Goal: Task Accomplishment & Management: Use online tool/utility

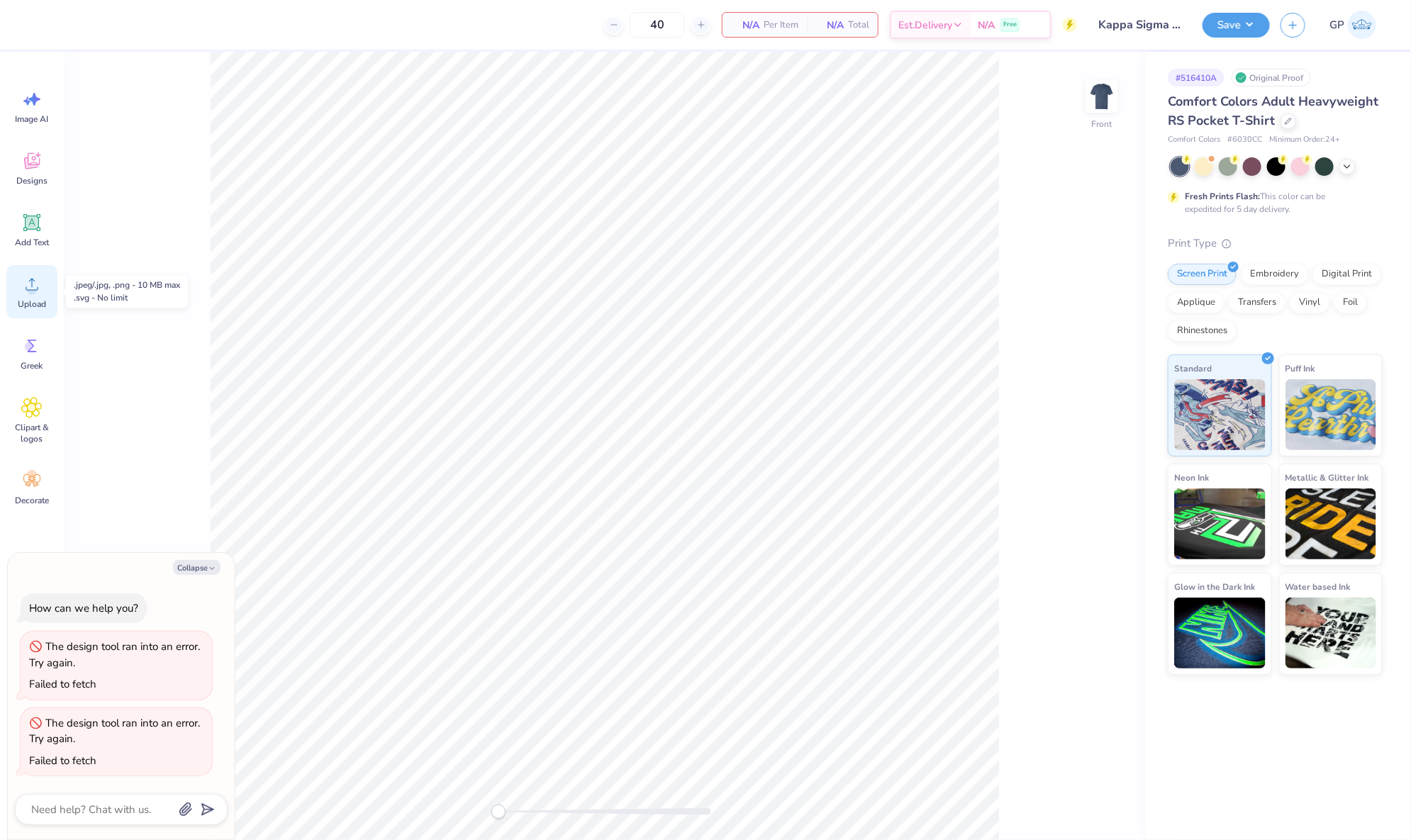
click at [38, 281] on icon at bounding box center [32, 284] width 21 height 21
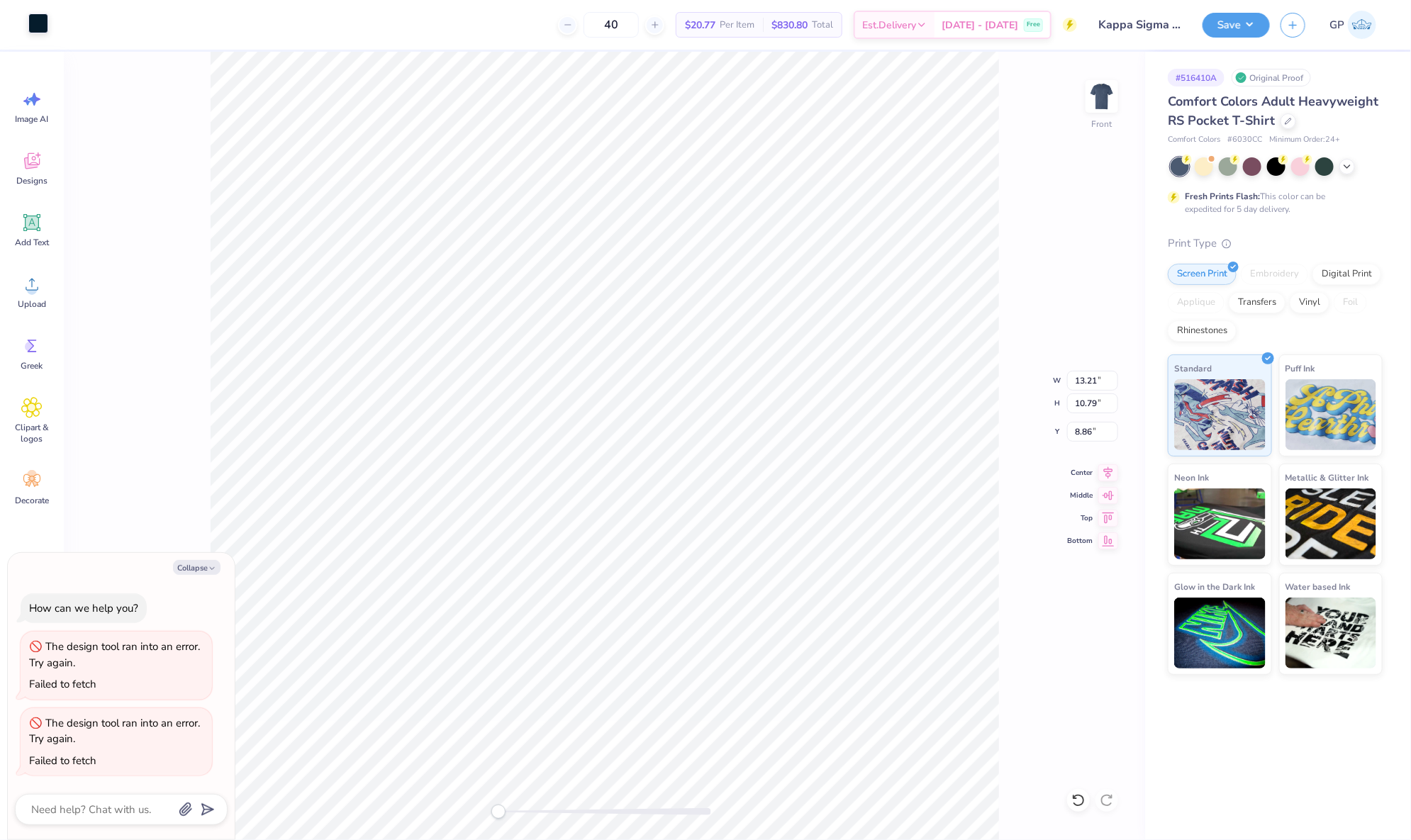
click at [32, 29] on div at bounding box center [38, 23] width 20 height 20
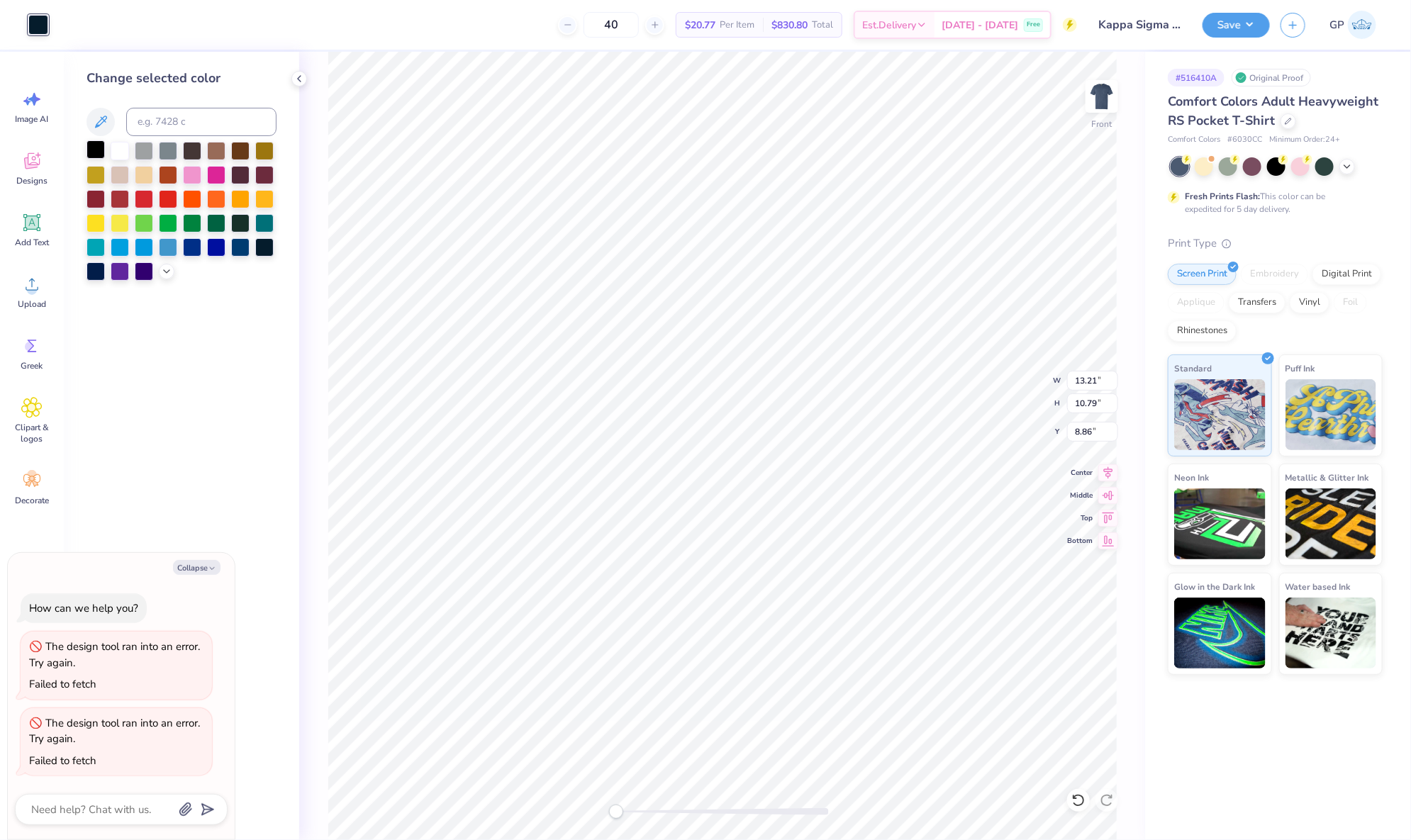
click at [91, 151] on div at bounding box center [96, 150] width 19 height 19
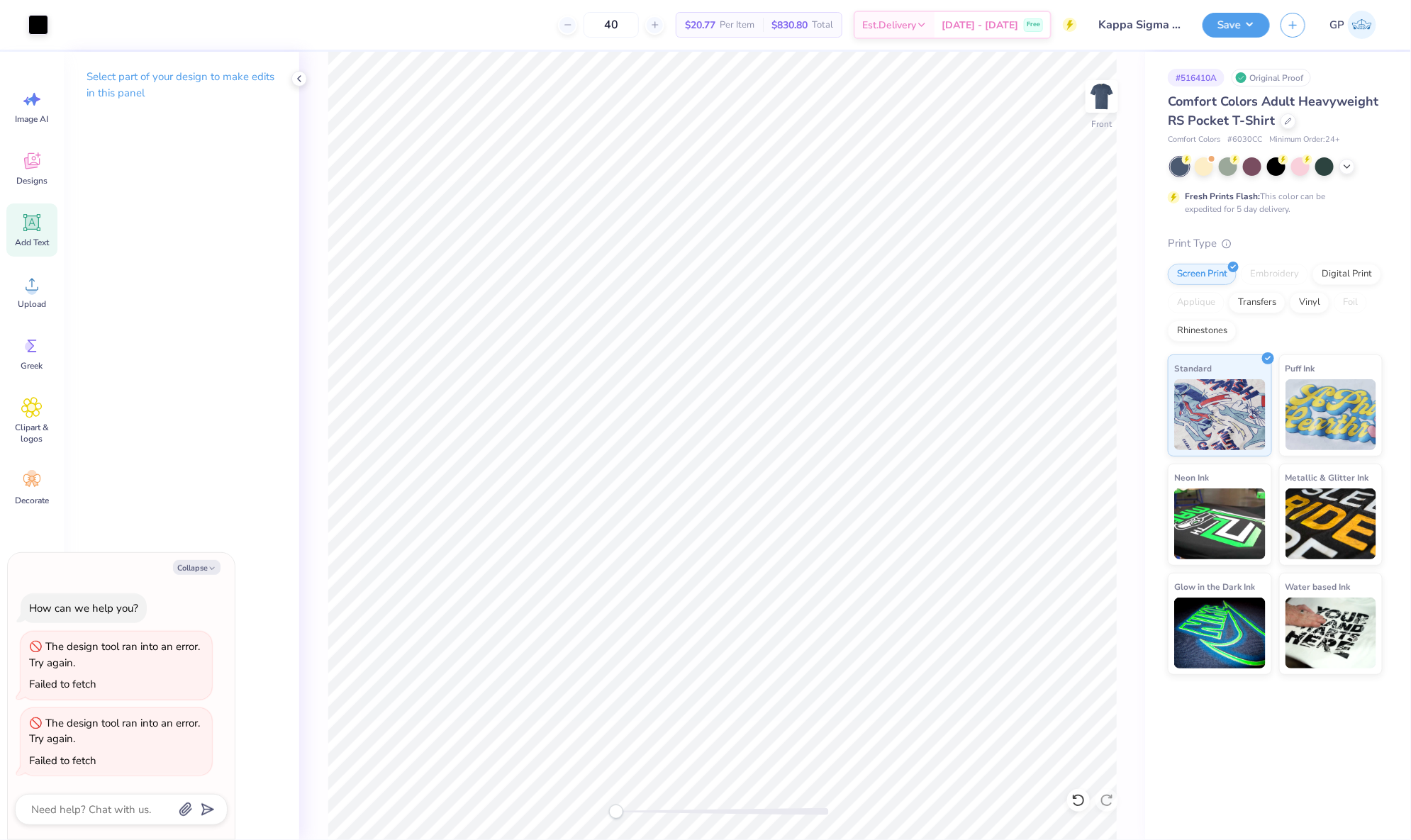
click at [35, 220] on icon at bounding box center [33, 223] width 14 height 14
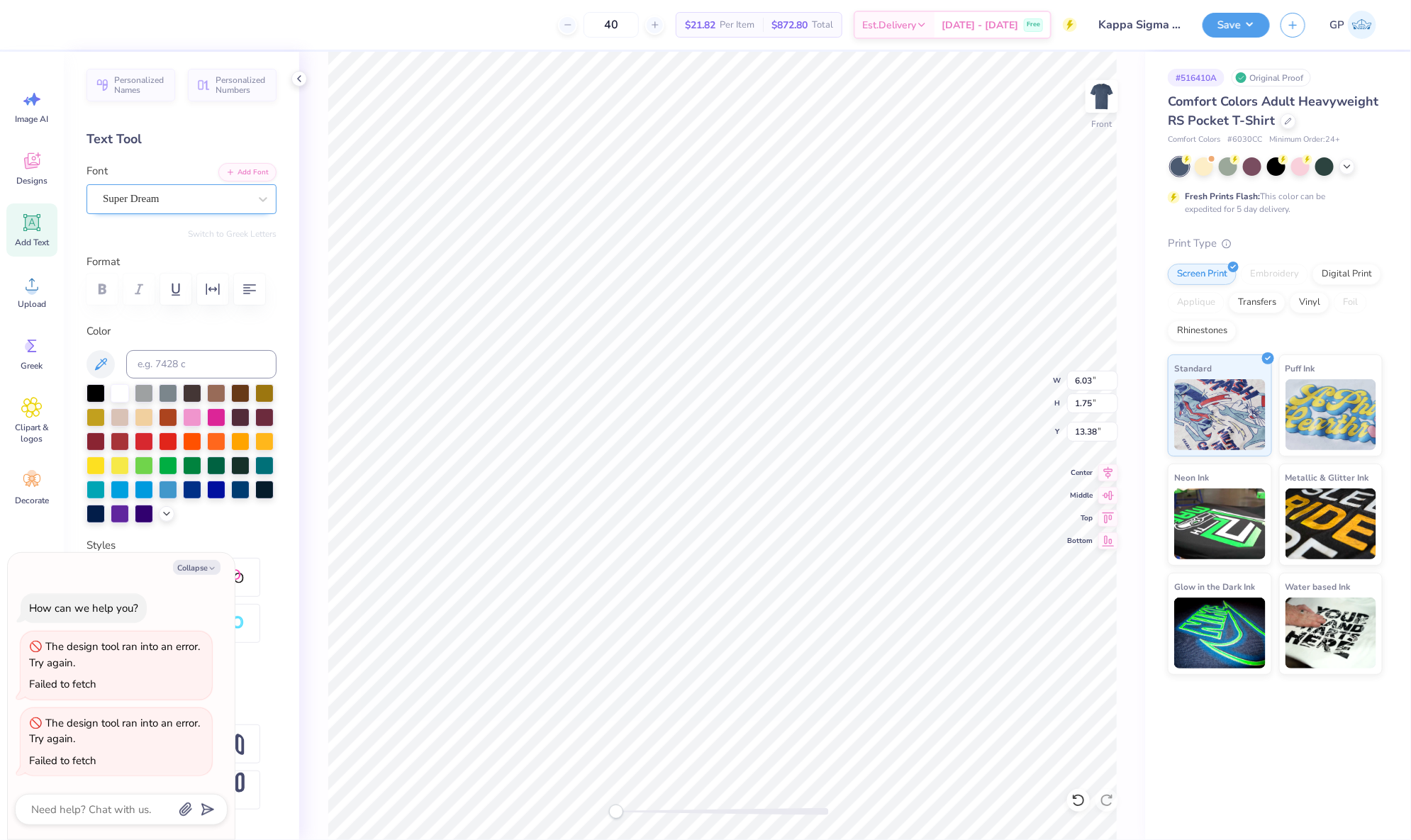
type textarea "x"
type textarea "K"
type textarea "x"
type textarea "KA"
type textarea "x"
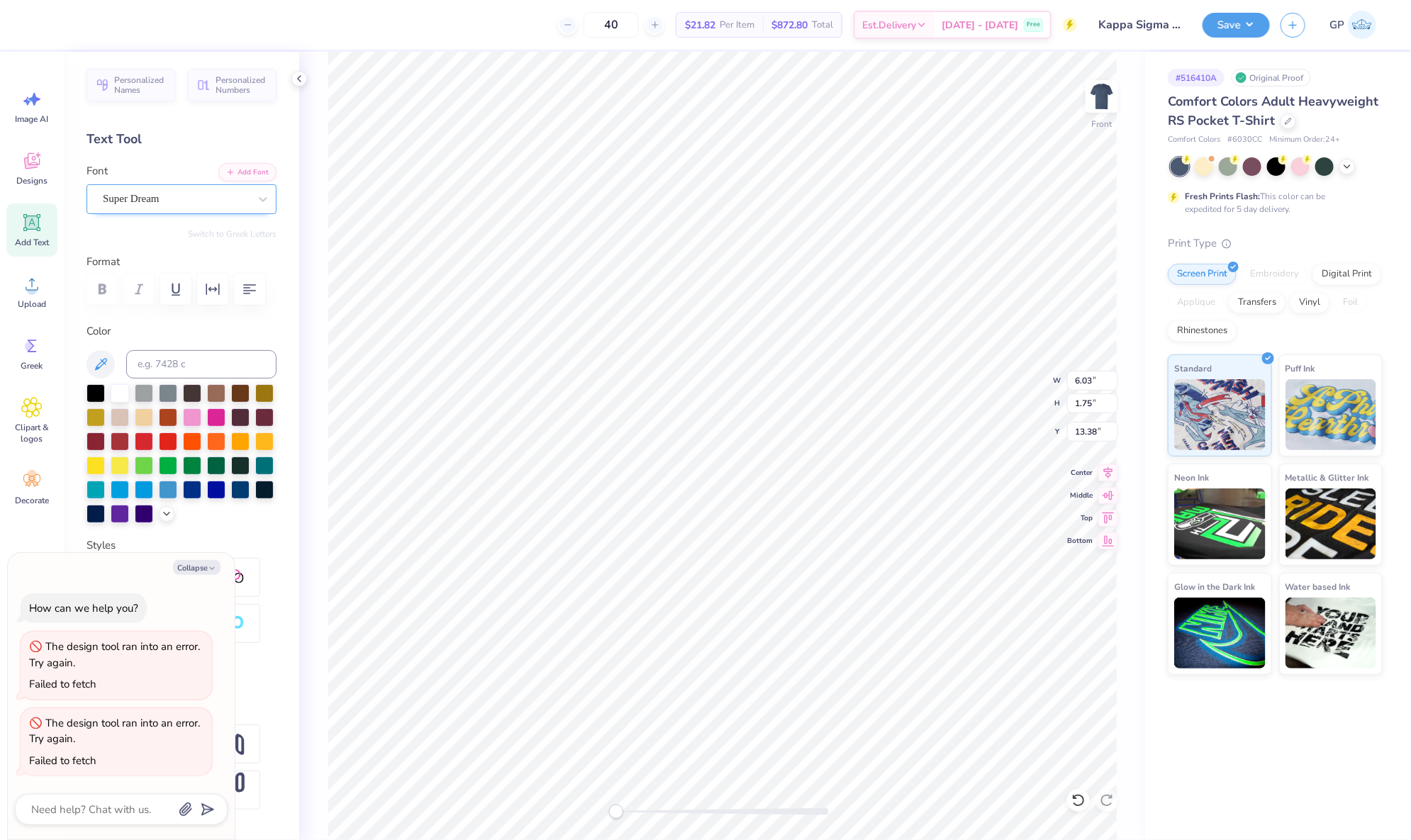
type textarea "KAP"
type textarea "x"
type textarea "KAPP"
type textarea "x"
type textarea "KAPPA"
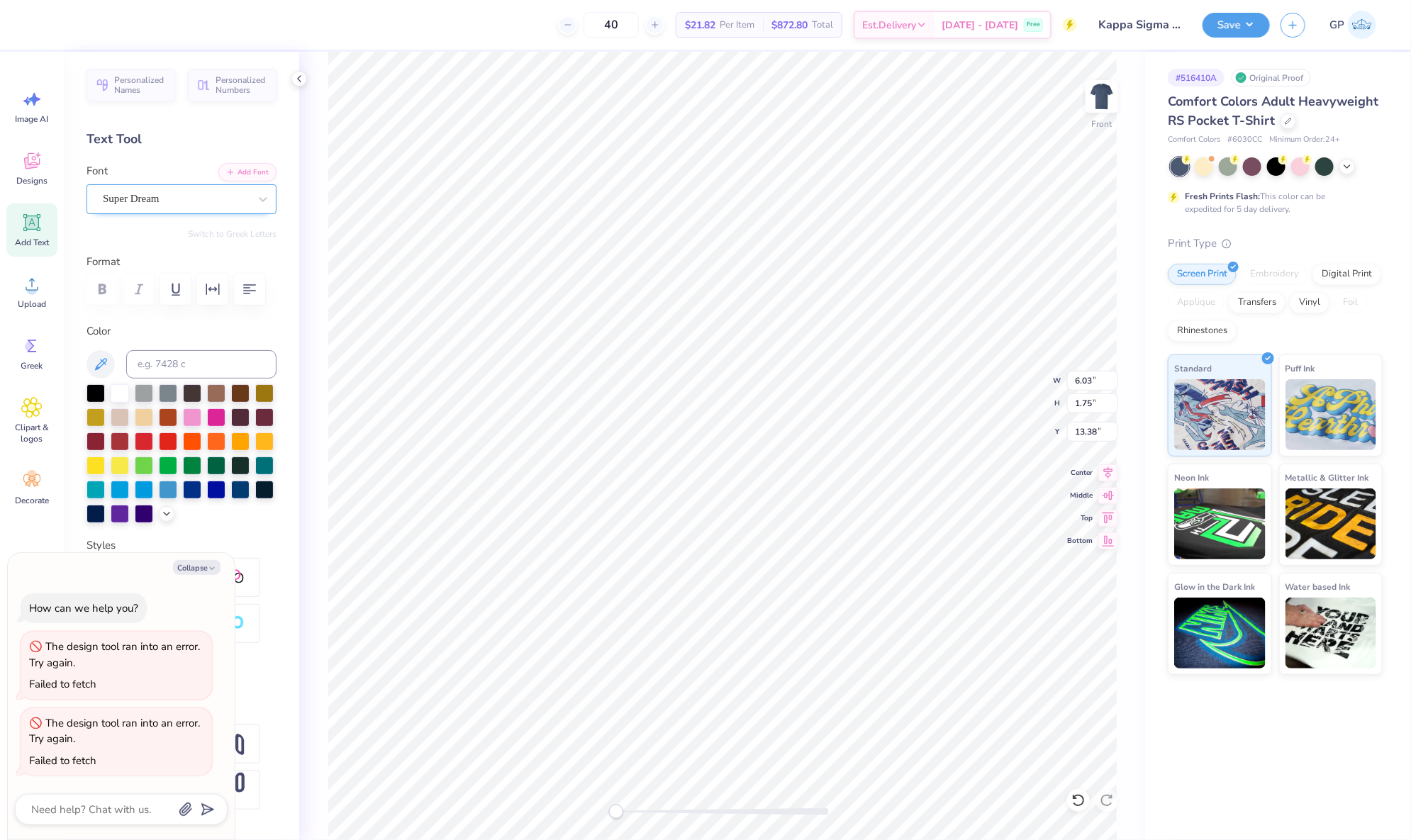
type textarea "x"
type textarea "KAPPA"
type textarea "x"
type textarea "KAPPA S"
type textarea "x"
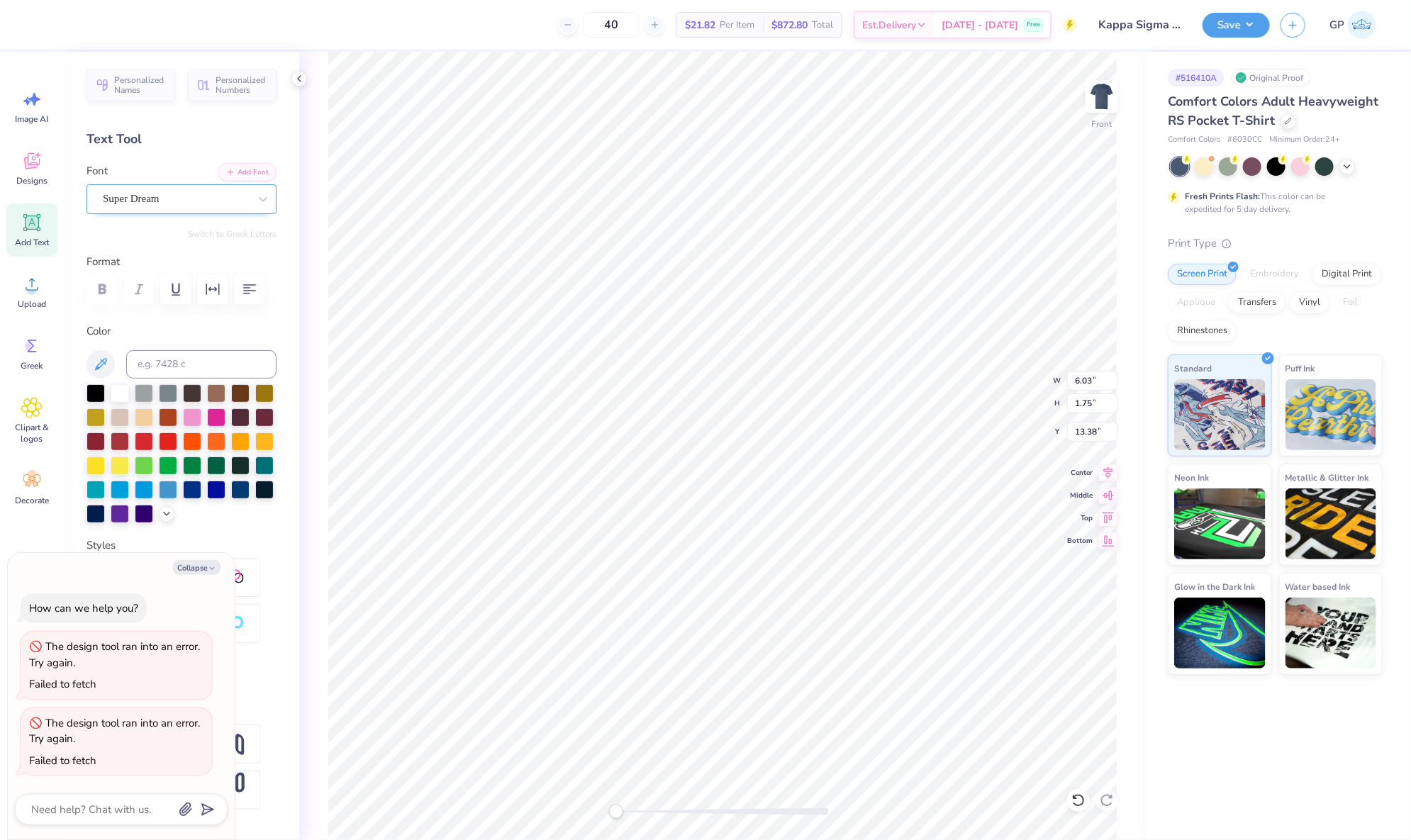
type textarea "KAPPA SI"
type textarea "x"
type textarea "KAPPA SIG"
type textarea "x"
type textarea "KAPPA SIGM"
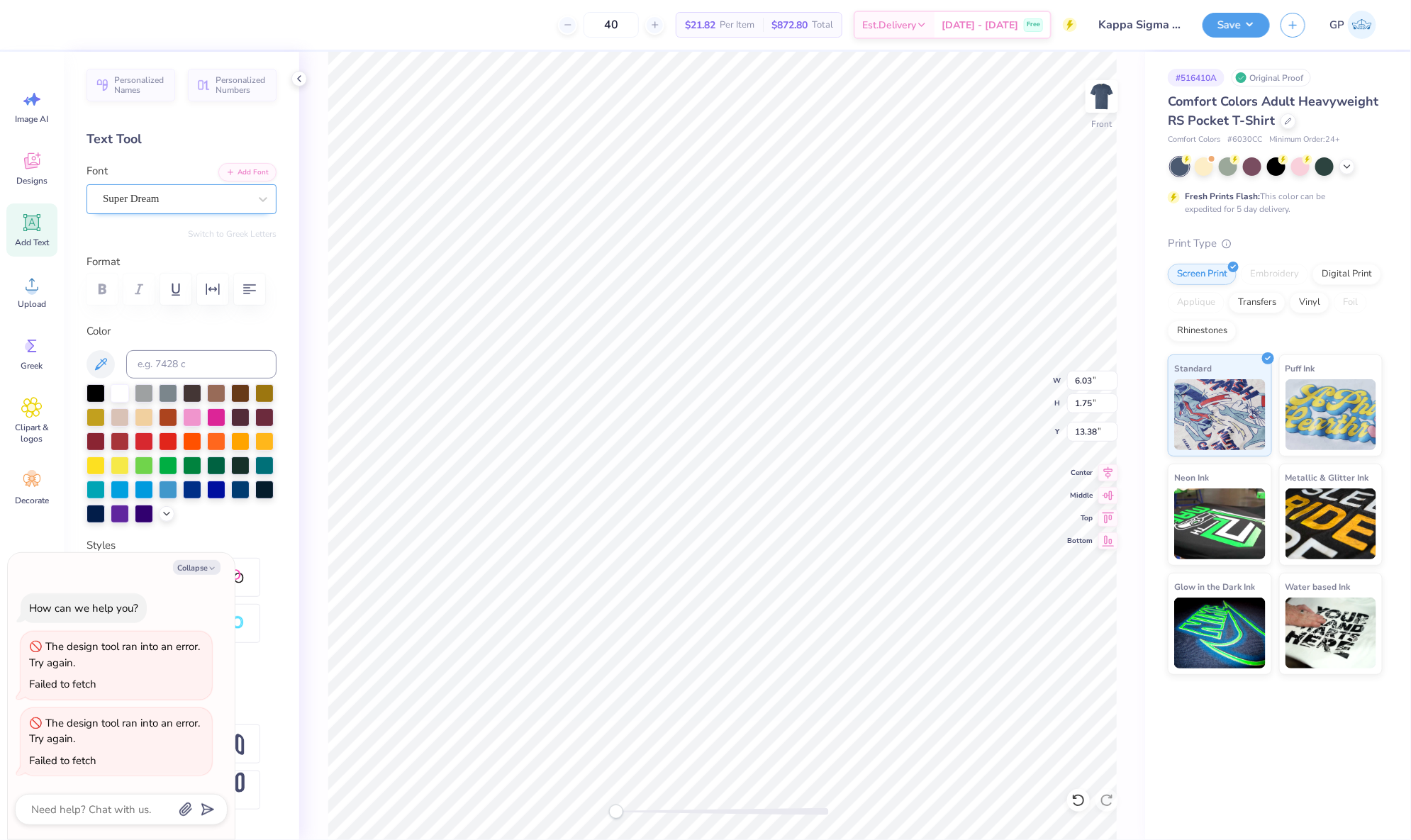
type textarea "x"
type textarea "KAPPA SIGMA"
click at [226, 167] on icon "button" at bounding box center [230, 171] width 9 height 9
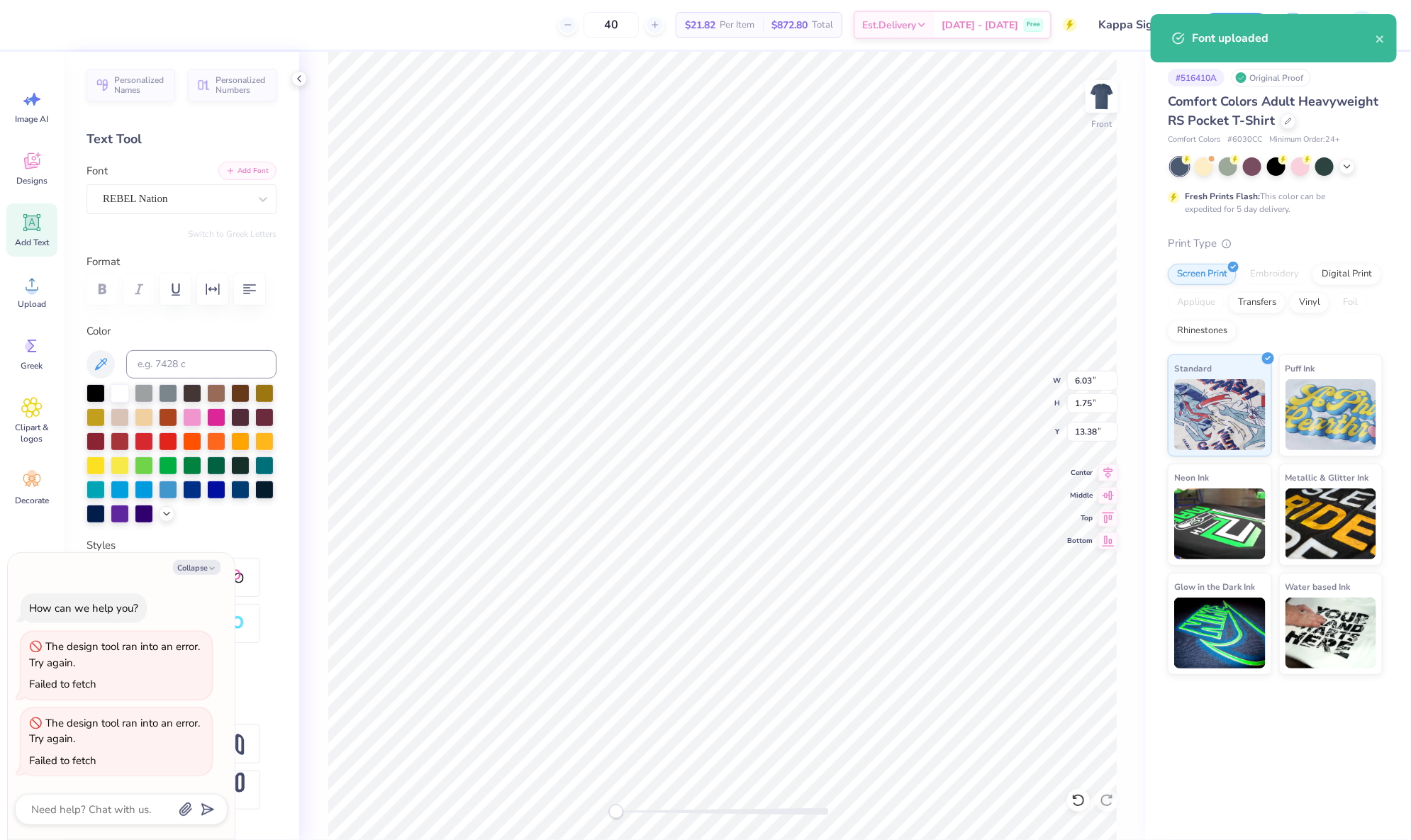
type textarea "x"
type input "12.91"
type input "1.72"
type input "13.39"
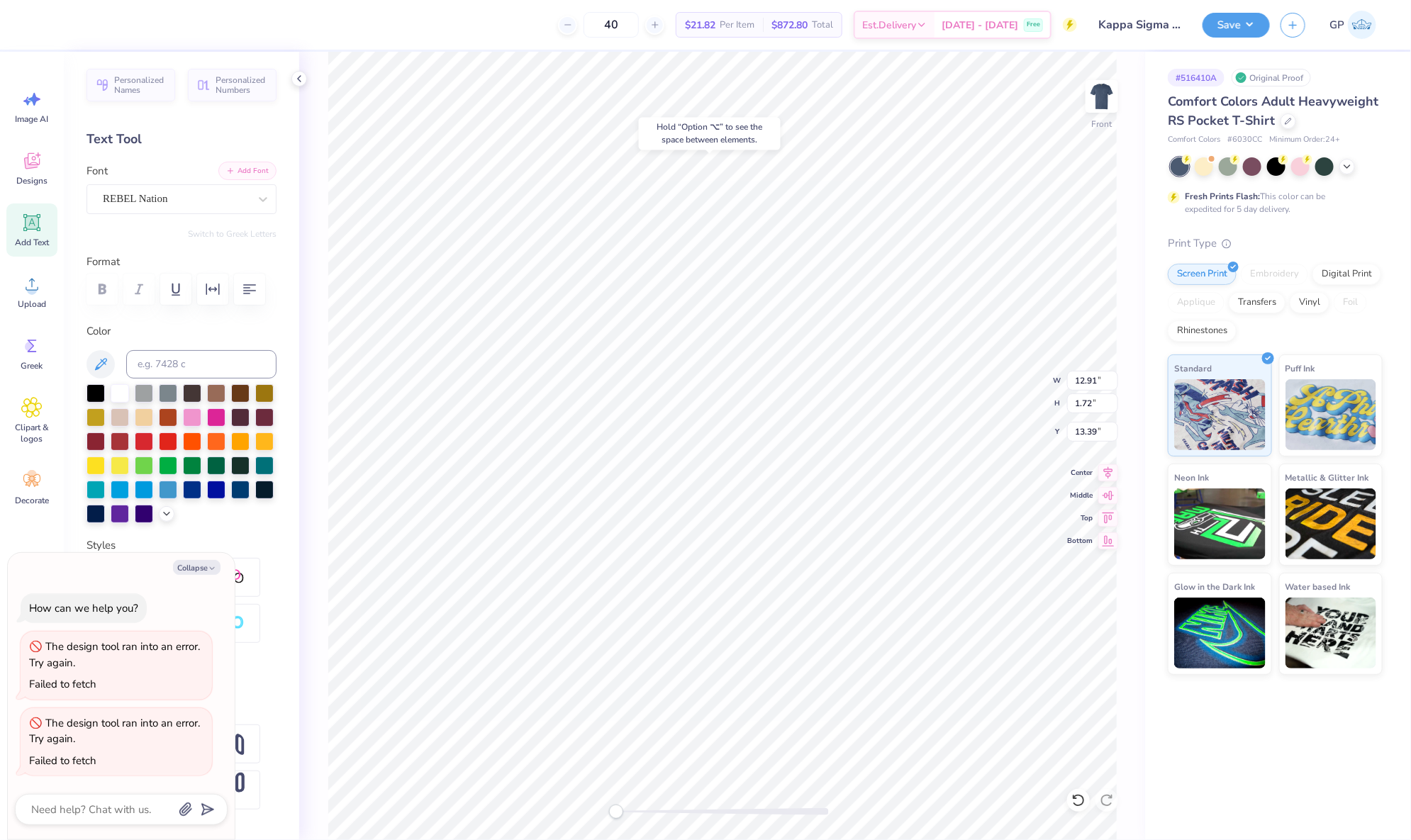
type textarea "x"
type input "13.21"
type input "10.79"
type input "2.65"
type textarea "x"
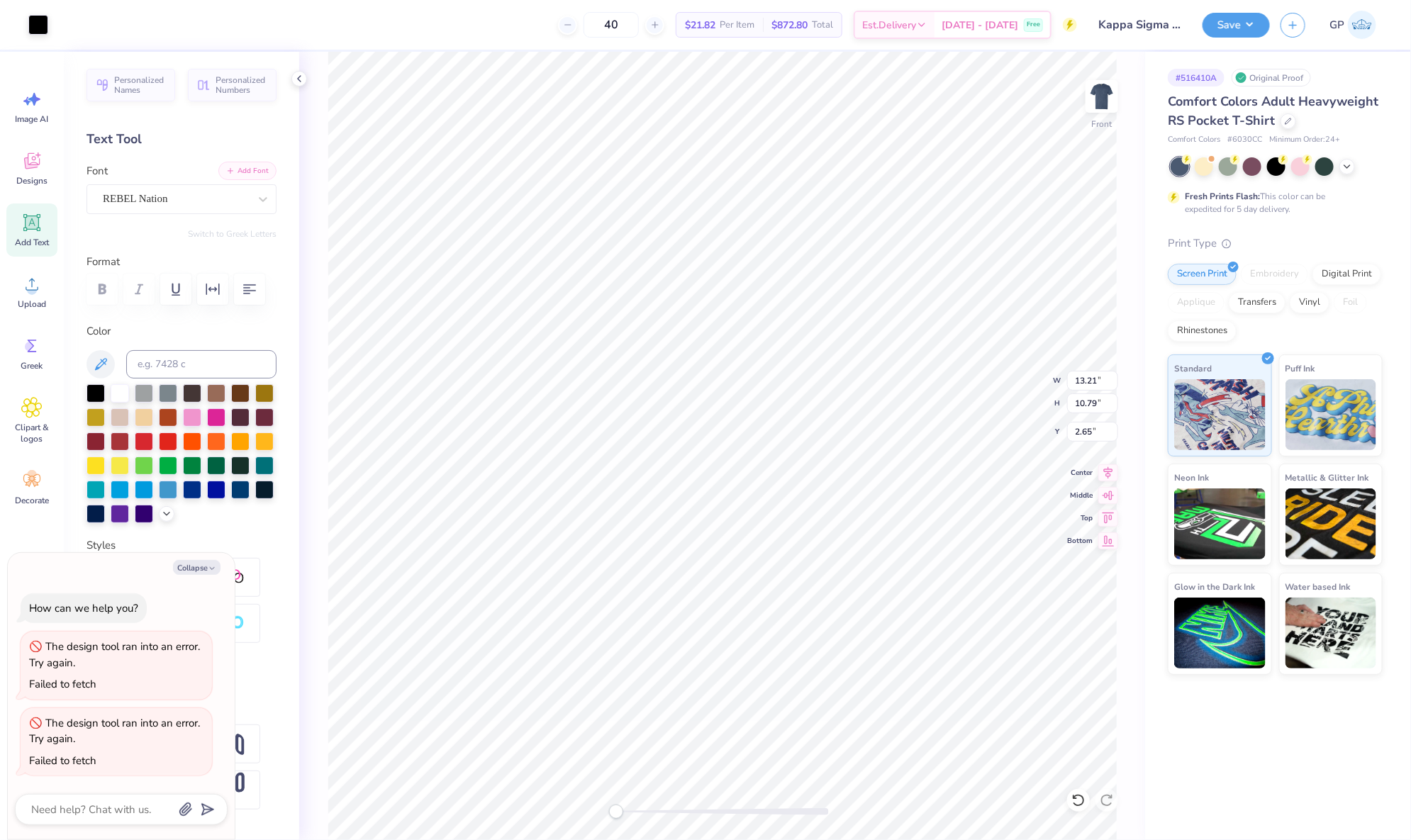
type input "12.91"
type input "1.72"
type input "13.39"
click at [655, 806] on div at bounding box center [722, 812] width 213 height 15
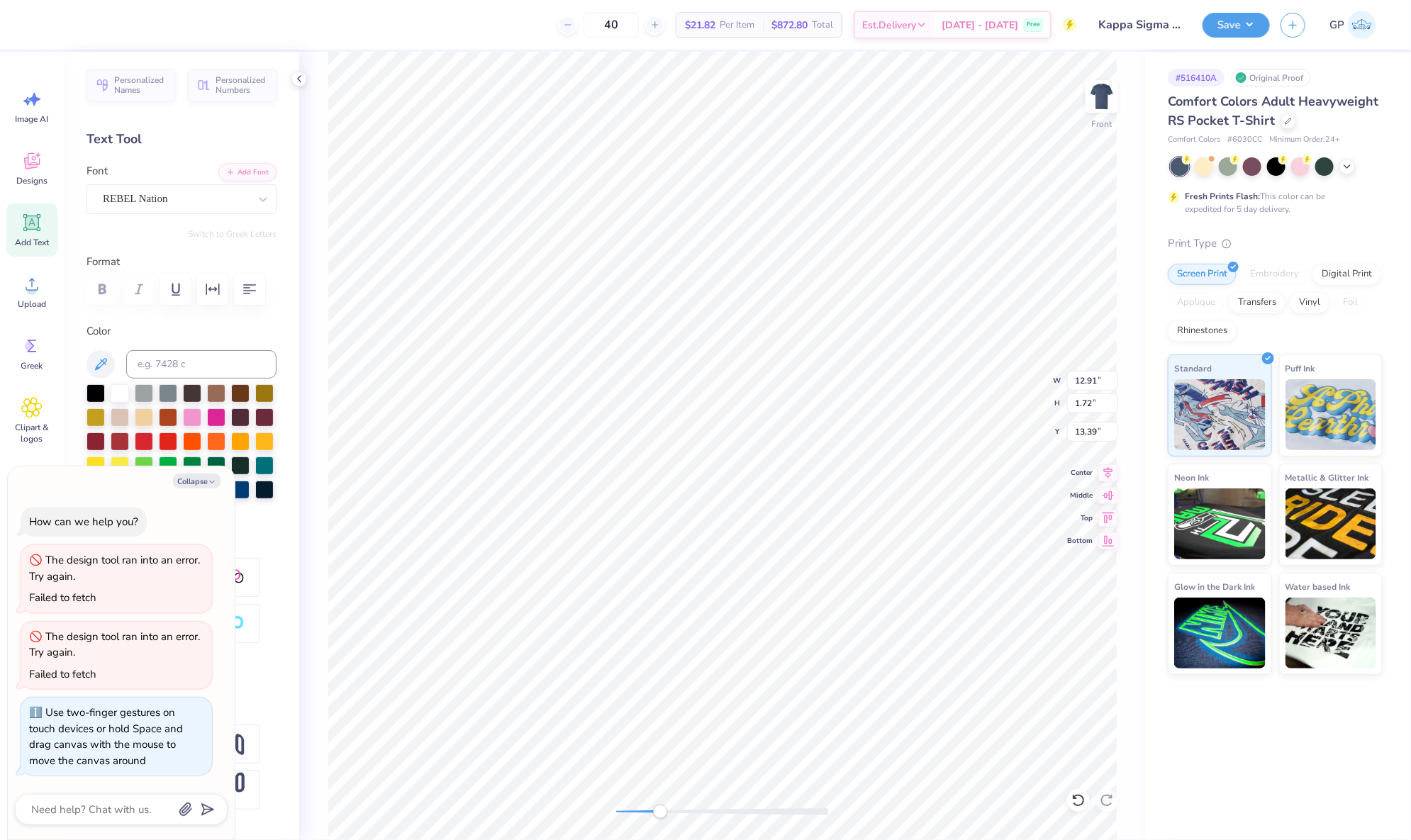
click at [660, 807] on div "Accessibility label" at bounding box center [660, 812] width 15 height 15
click at [569, 813] on div "Front W 12.91 12.91 " H 1.72 1.72 " Y 13.39 13.39 " Center Middle Top Bottom" at bounding box center [722, 445] width 846 height 788
click at [234, 173] on button "Add Font" at bounding box center [247, 171] width 58 height 19
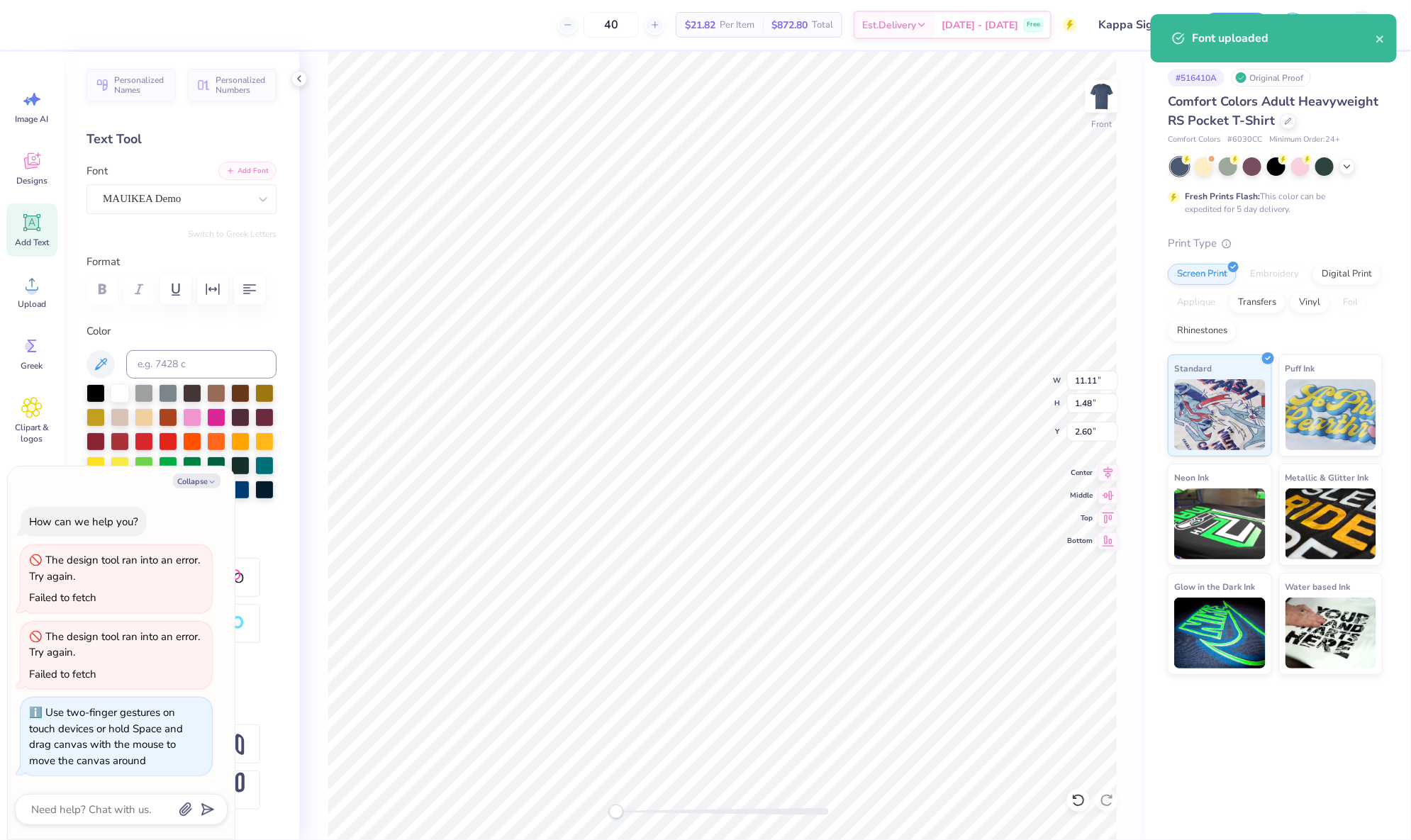
paste textarea "SEPTEMBER 25th 26th 2025"
type textarea "x"
type textarea "SEPTEMBER 25th 26th 2025"
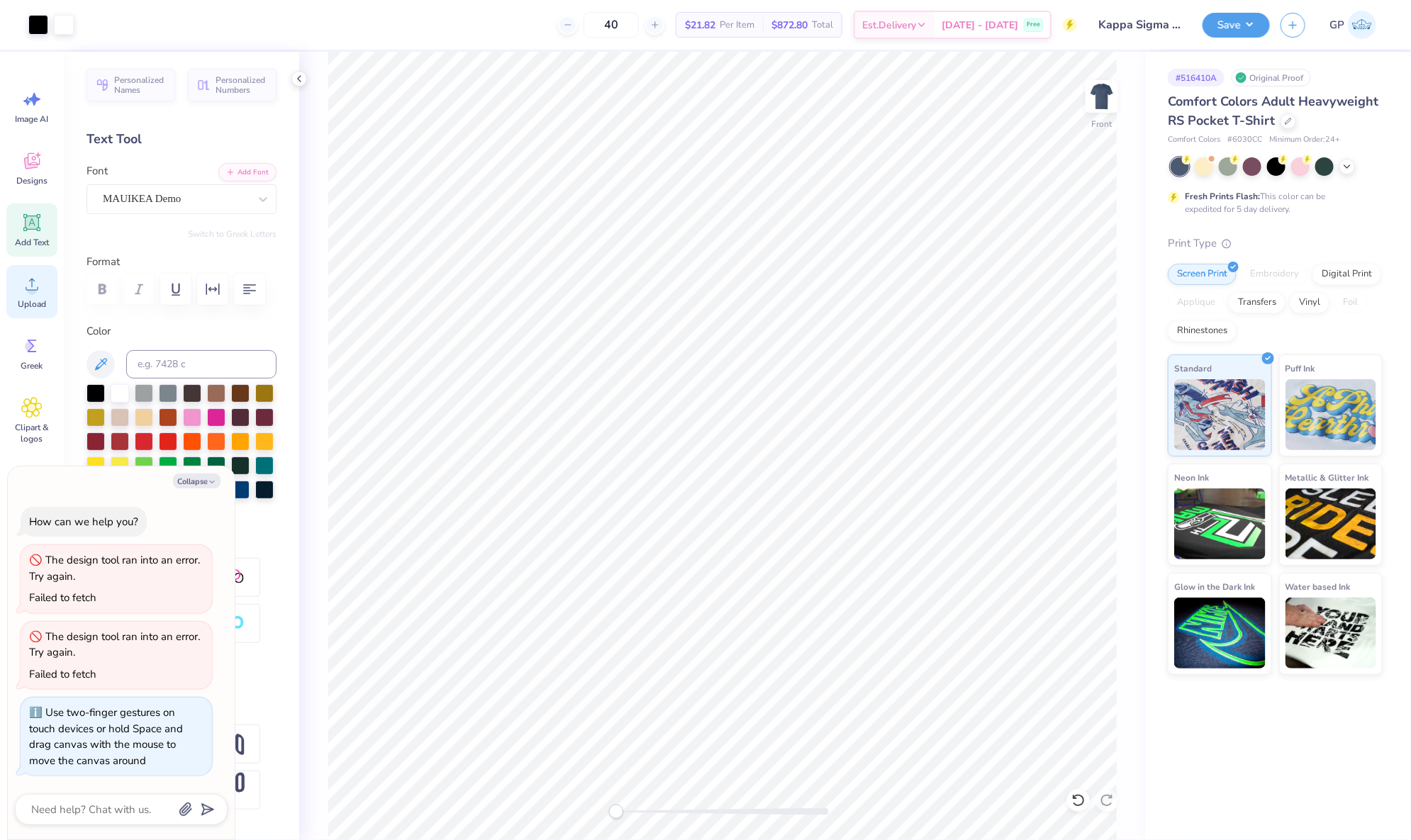
click at [39, 285] on icon at bounding box center [32, 284] width 21 height 21
click at [24, 281] on icon at bounding box center [32, 284] width 21 height 21
type textarea "x"
type input "13.21"
type input "10.79"
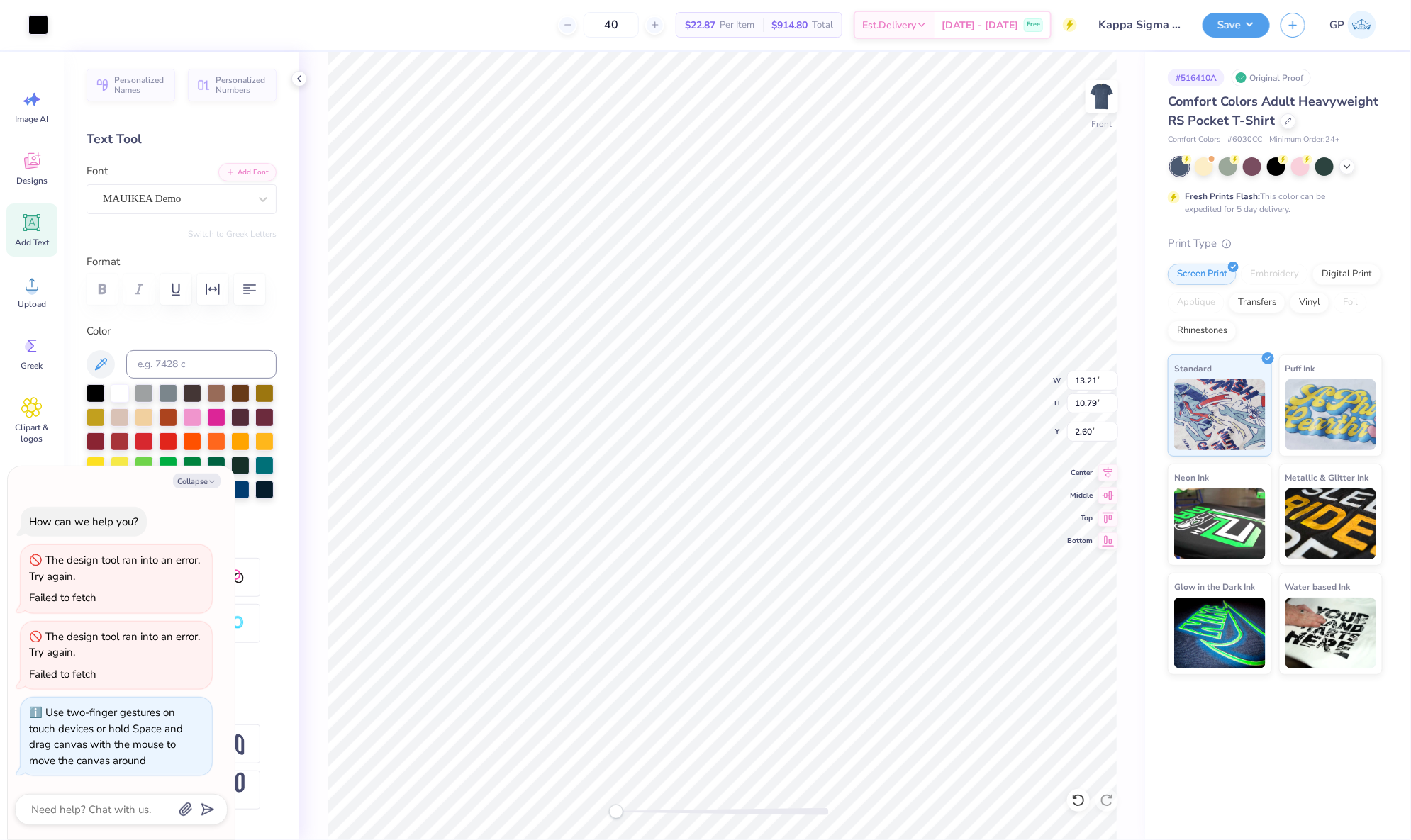
type input "2.60"
type textarea "x"
type input "10.63"
type input "7.40"
type input "10.55"
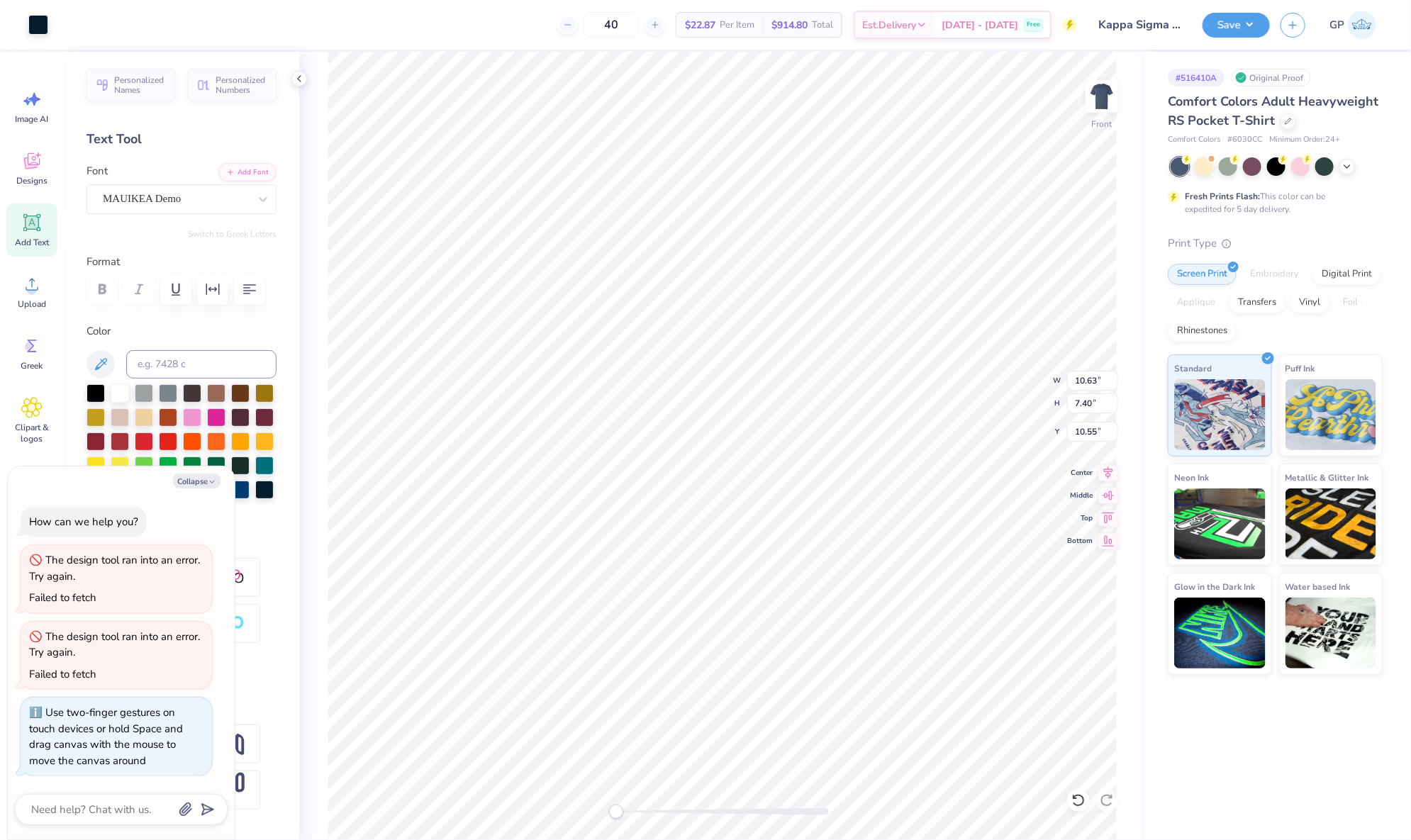
type textarea "x"
type input "13.21"
type input "10.79"
type input "2.60"
click at [40, 32] on div at bounding box center [38, 23] width 20 height 20
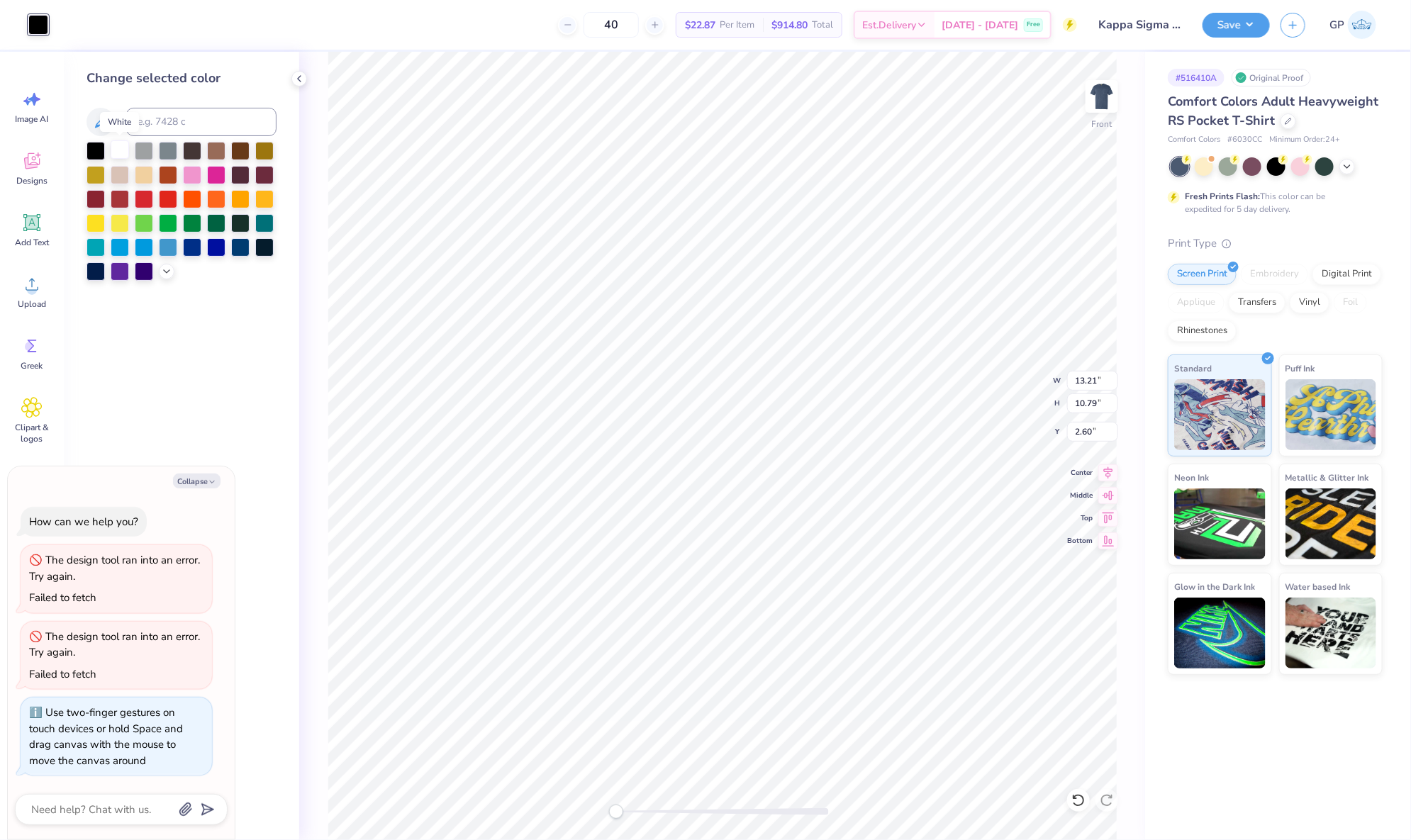
click at [122, 145] on div at bounding box center [120, 150] width 19 height 19
type textarea "x"
type input "10.63"
type input "7.40"
type input "10.55"
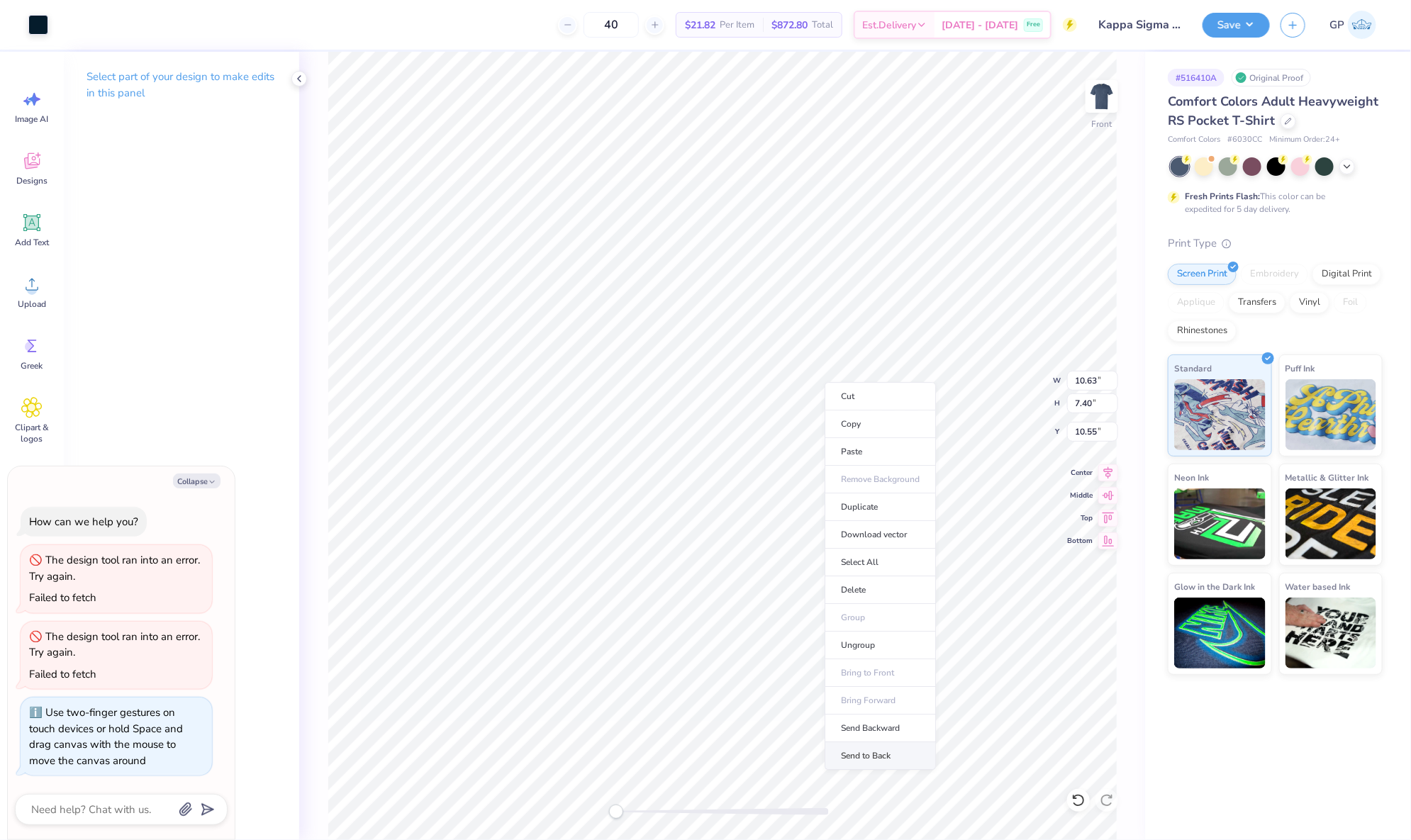
click at [891, 753] on li "Send to Back" at bounding box center [880, 756] width 111 height 27
type textarea "x"
type input "13.23"
type input "9.21"
type input "4.18"
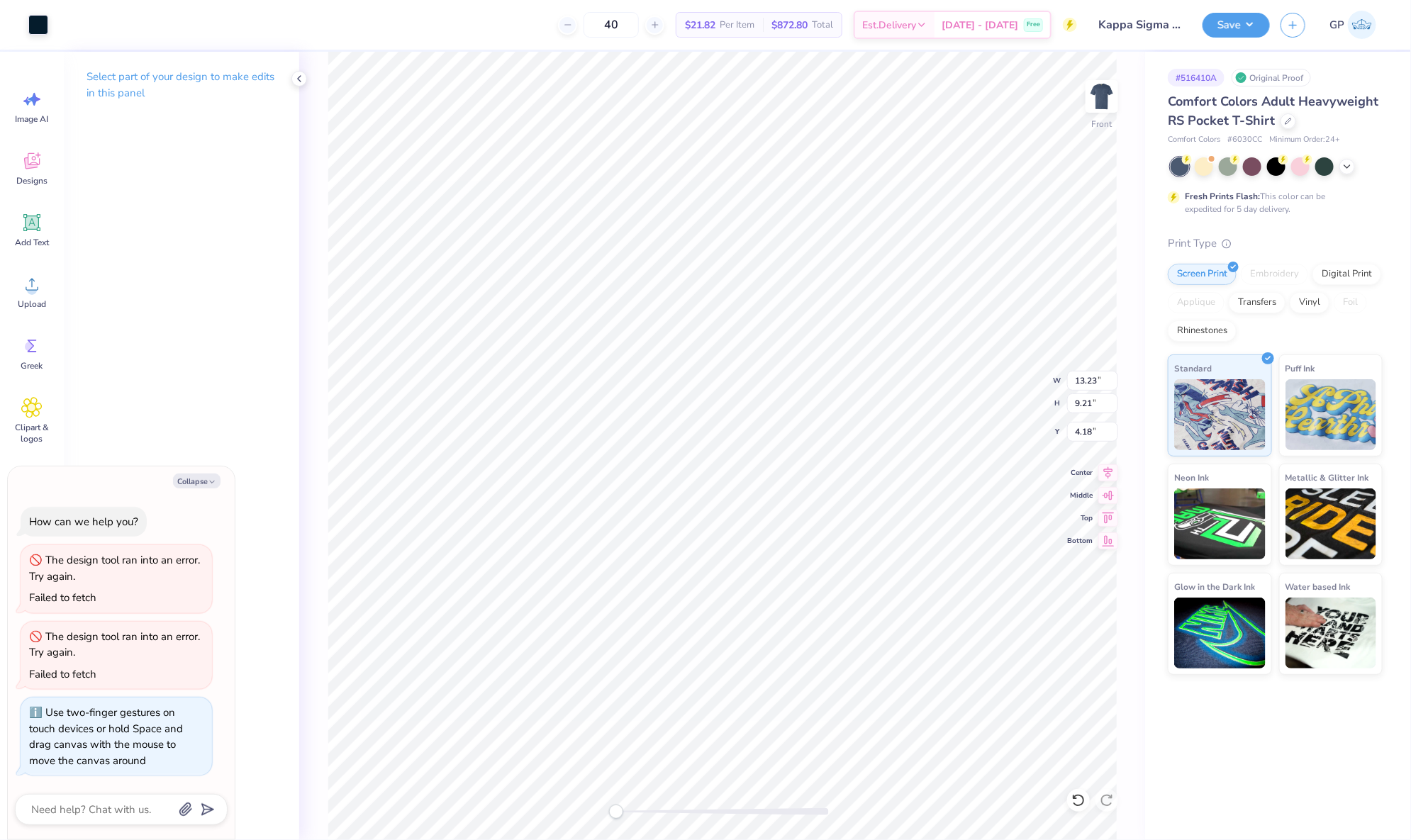
type textarea "x"
type input "13.21"
type input "10.79"
type input "2.60"
click at [58, 27] on div at bounding box center [63, 23] width 20 height 20
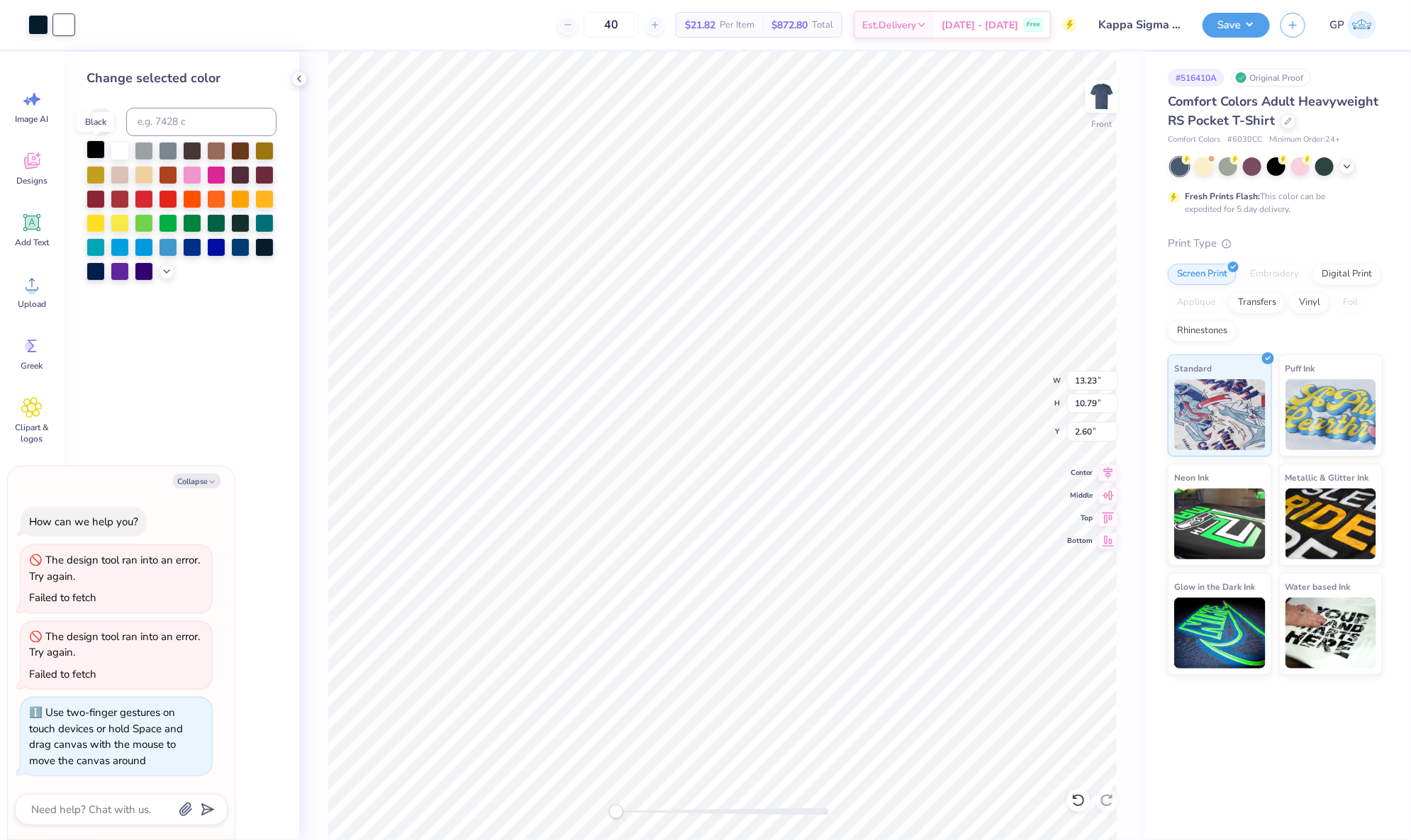
click at [98, 152] on div at bounding box center [96, 150] width 19 height 19
click at [35, 20] on div at bounding box center [38, 23] width 20 height 20
click at [94, 147] on div at bounding box center [96, 150] width 19 height 19
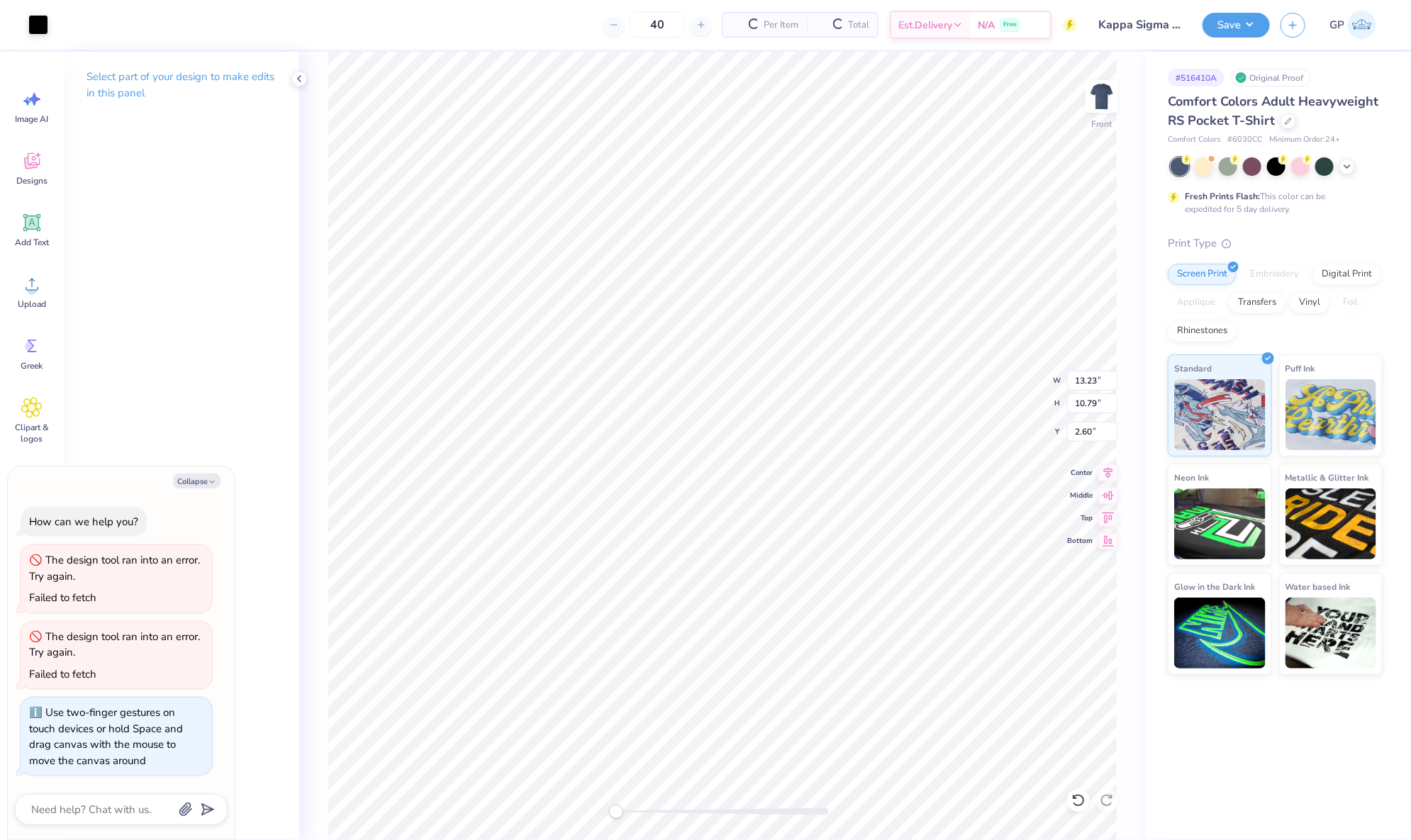
type textarea "x"
click at [1086, 387] on input "13.23" at bounding box center [1093, 380] width 51 height 20
type input "12.5"
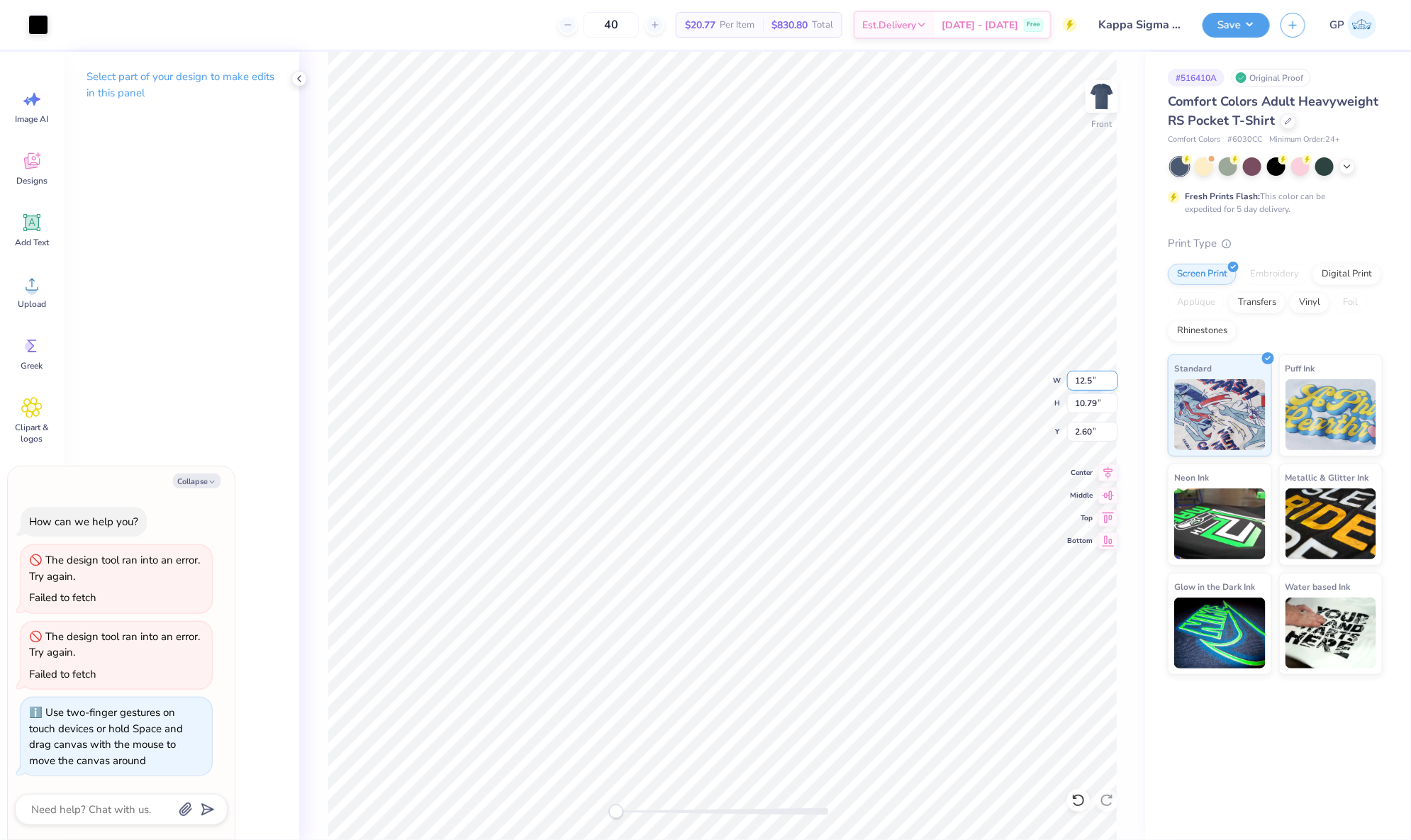
type textarea "x"
type input "11.81"
type input "9.91"
type input "2.94"
type textarea "x"
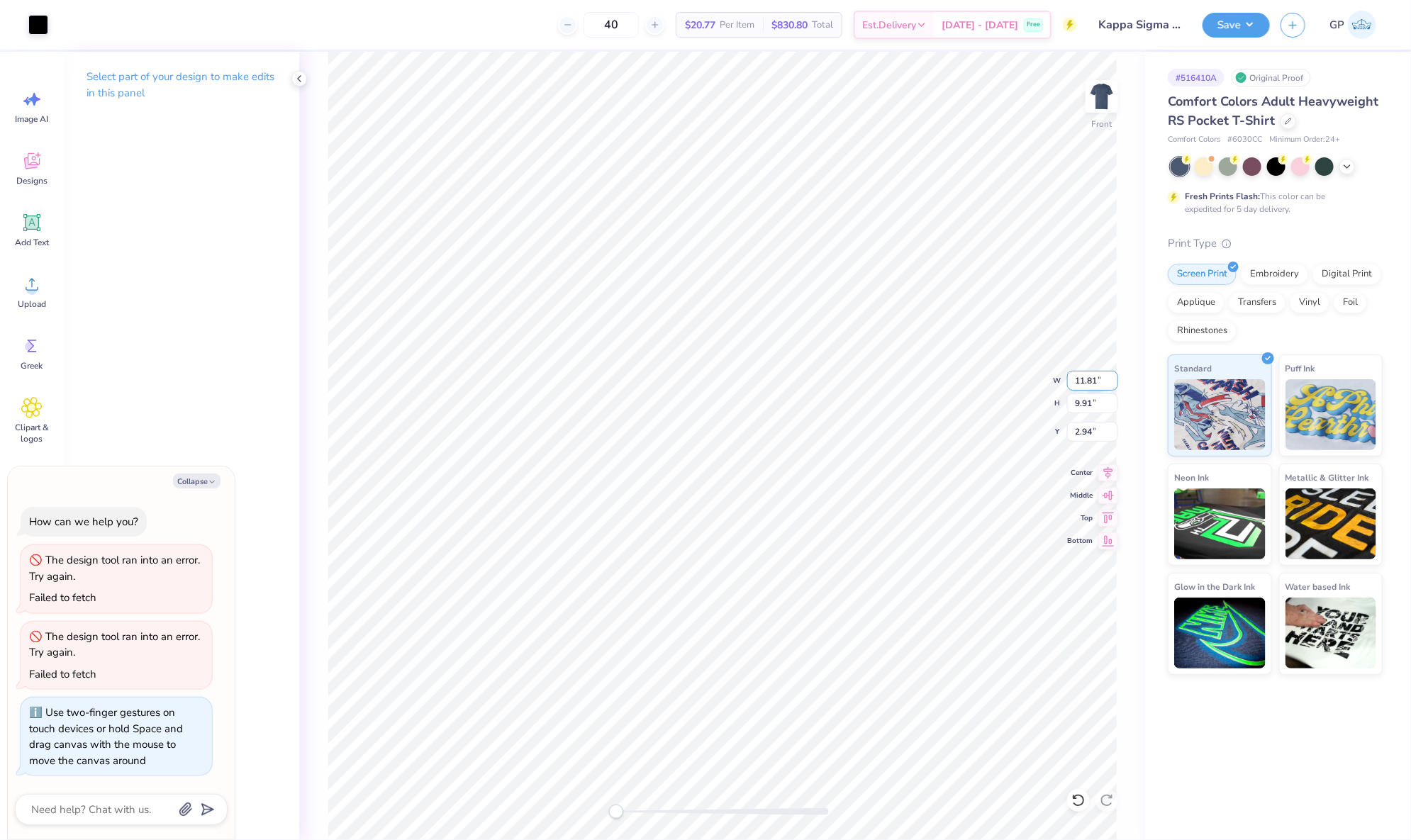
type input "13.00"
type input "10.65"
type input "2.90"
type textarea "x"
type input "11.93"
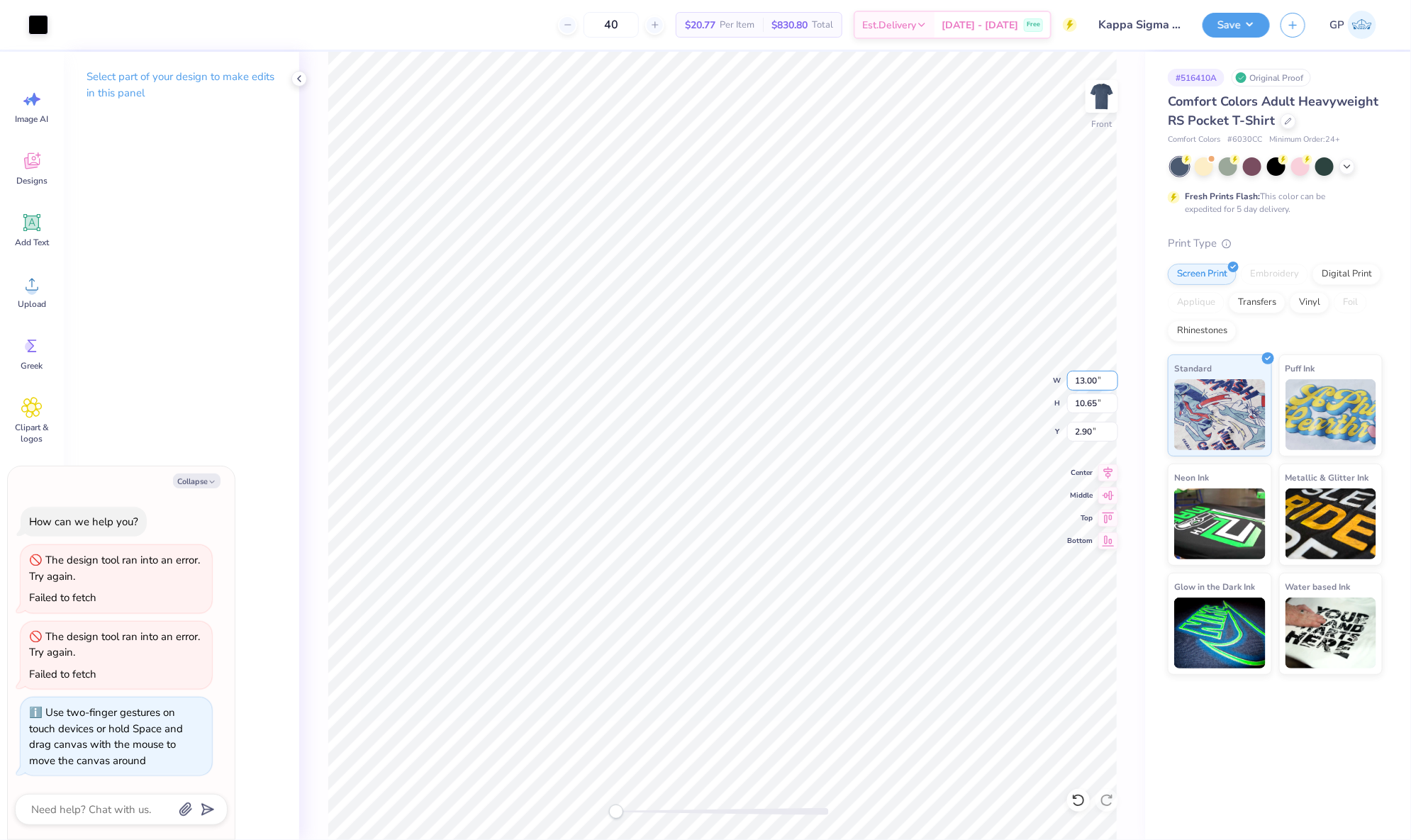
type input "9.98"
type input "2.93"
type textarea "x"
type input "12.21"
type input "10.16"
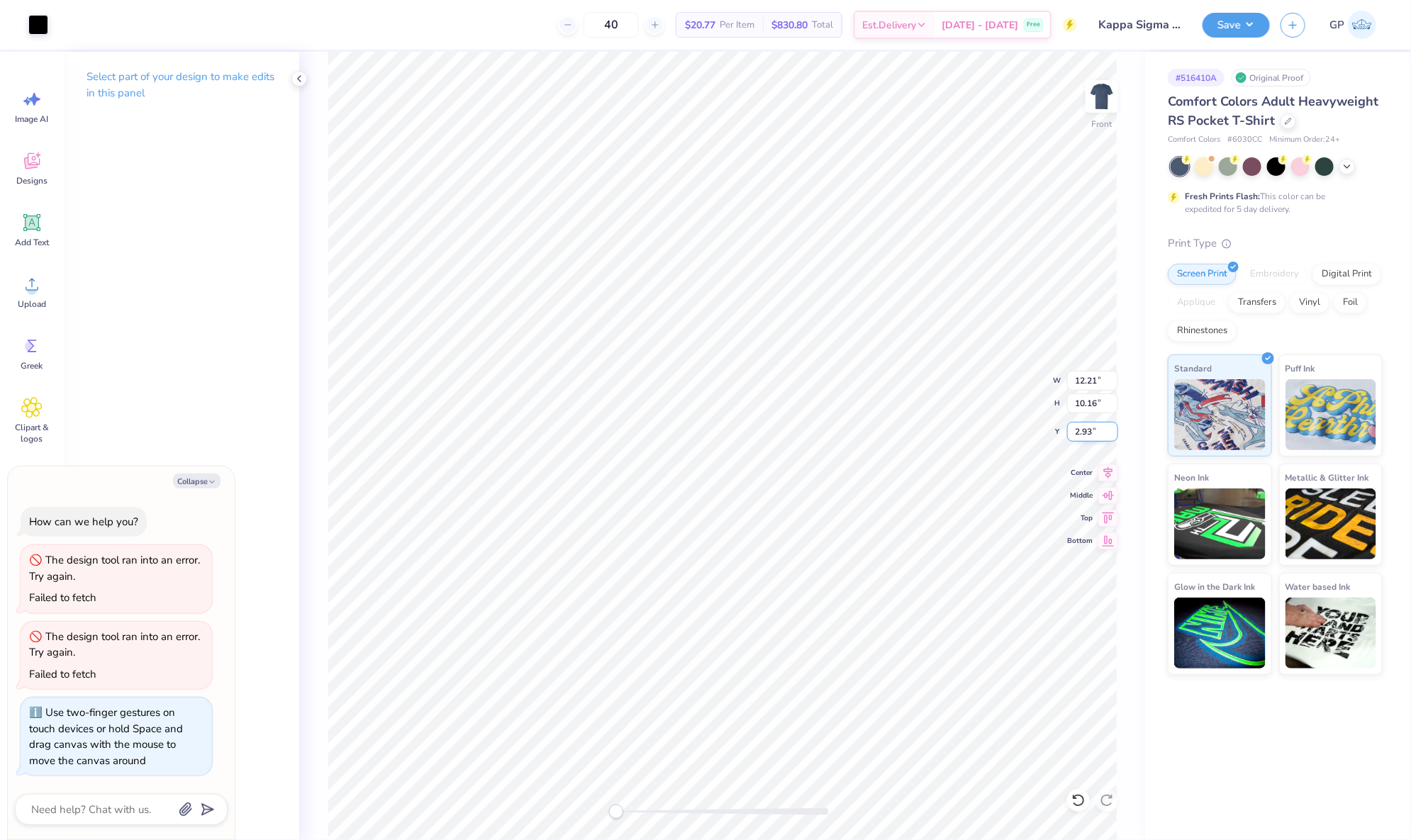
click at [1086, 441] on input "2.93" at bounding box center [1093, 431] width 51 height 20
type input "3"
type textarea "x"
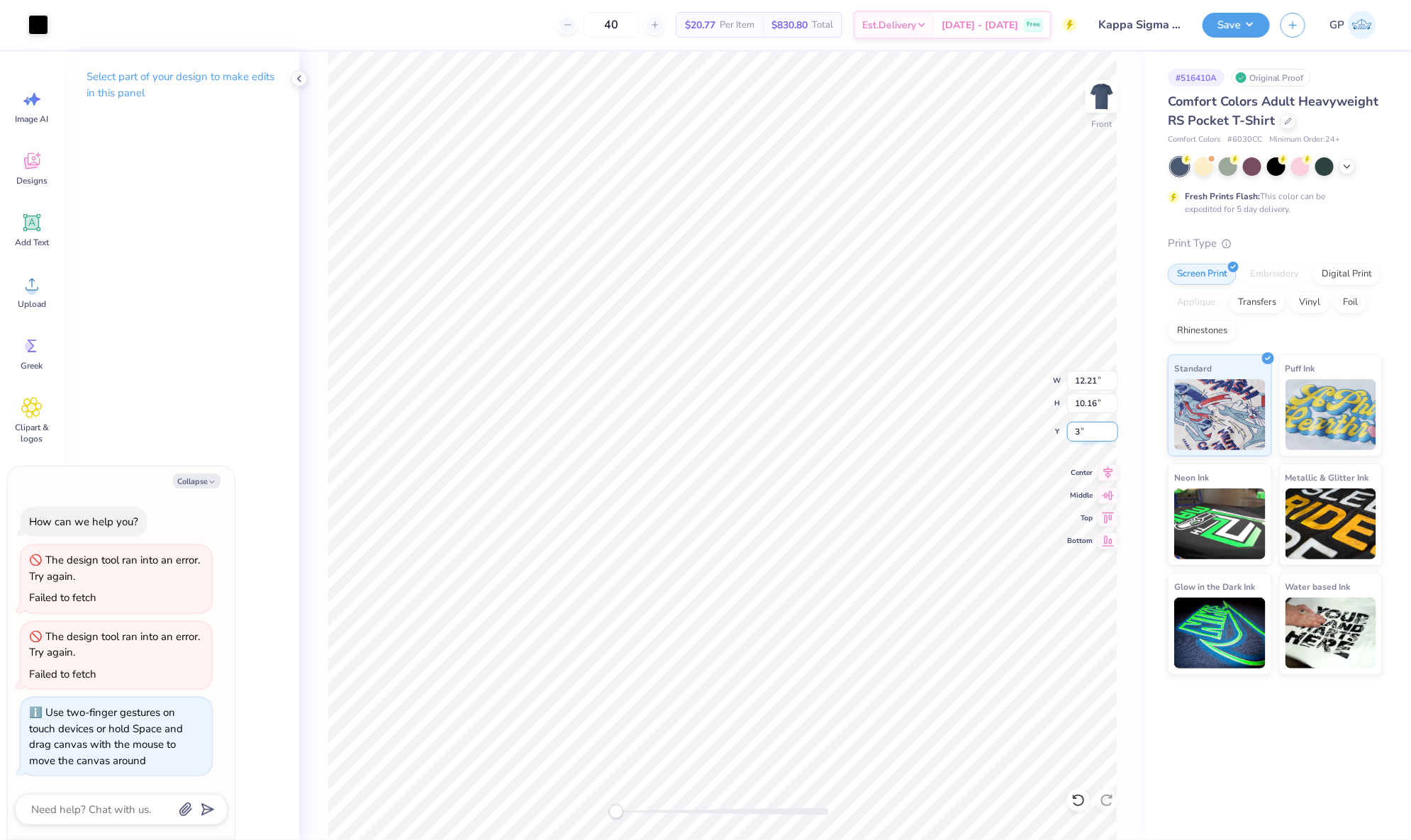
type input "3.00"
click at [1209, 15] on button "Save" at bounding box center [1236, 22] width 68 height 25
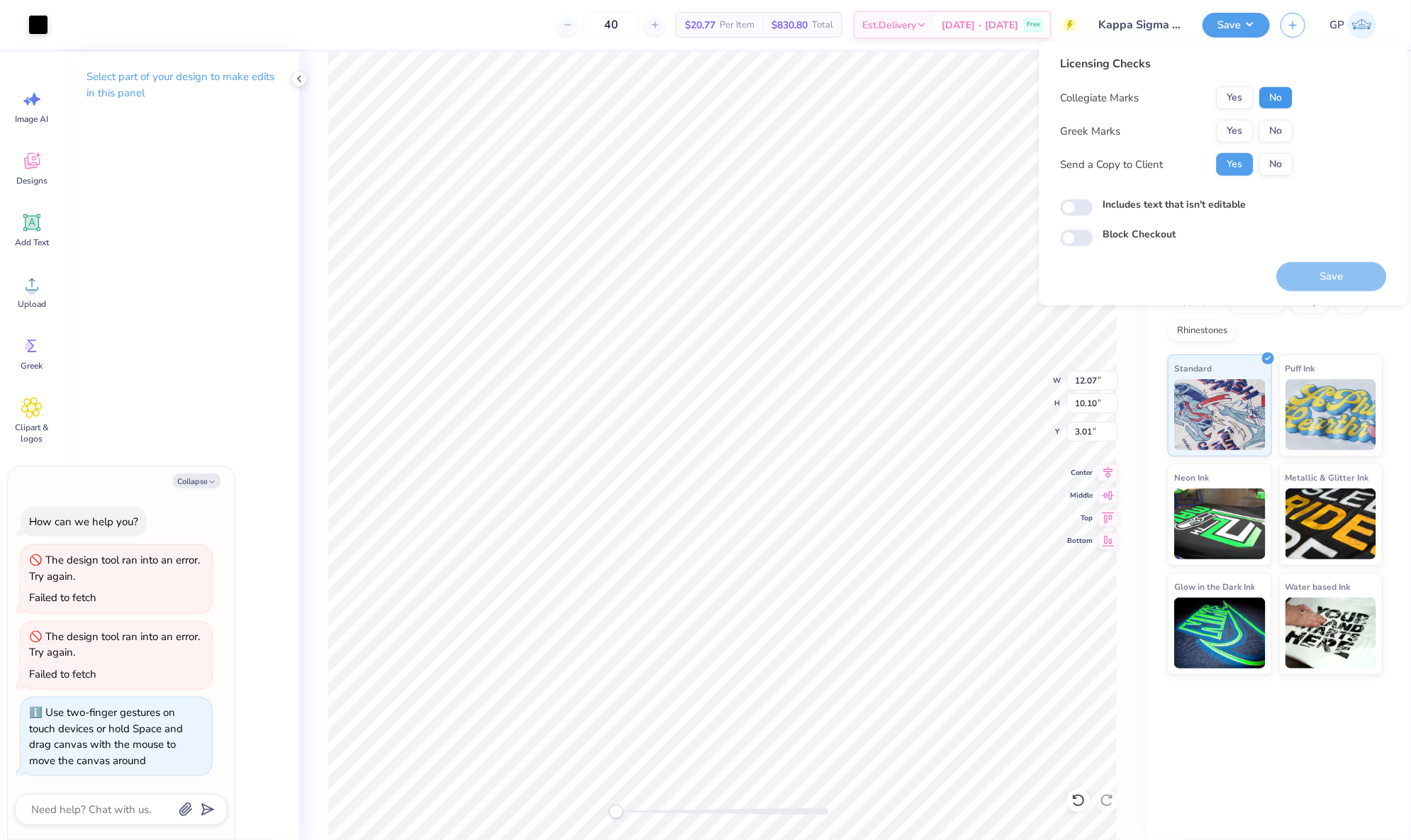
click at [1268, 104] on button "No" at bounding box center [1277, 98] width 34 height 23
click at [1236, 124] on button "Yes" at bounding box center [1235, 131] width 37 height 23
type textarea "x"
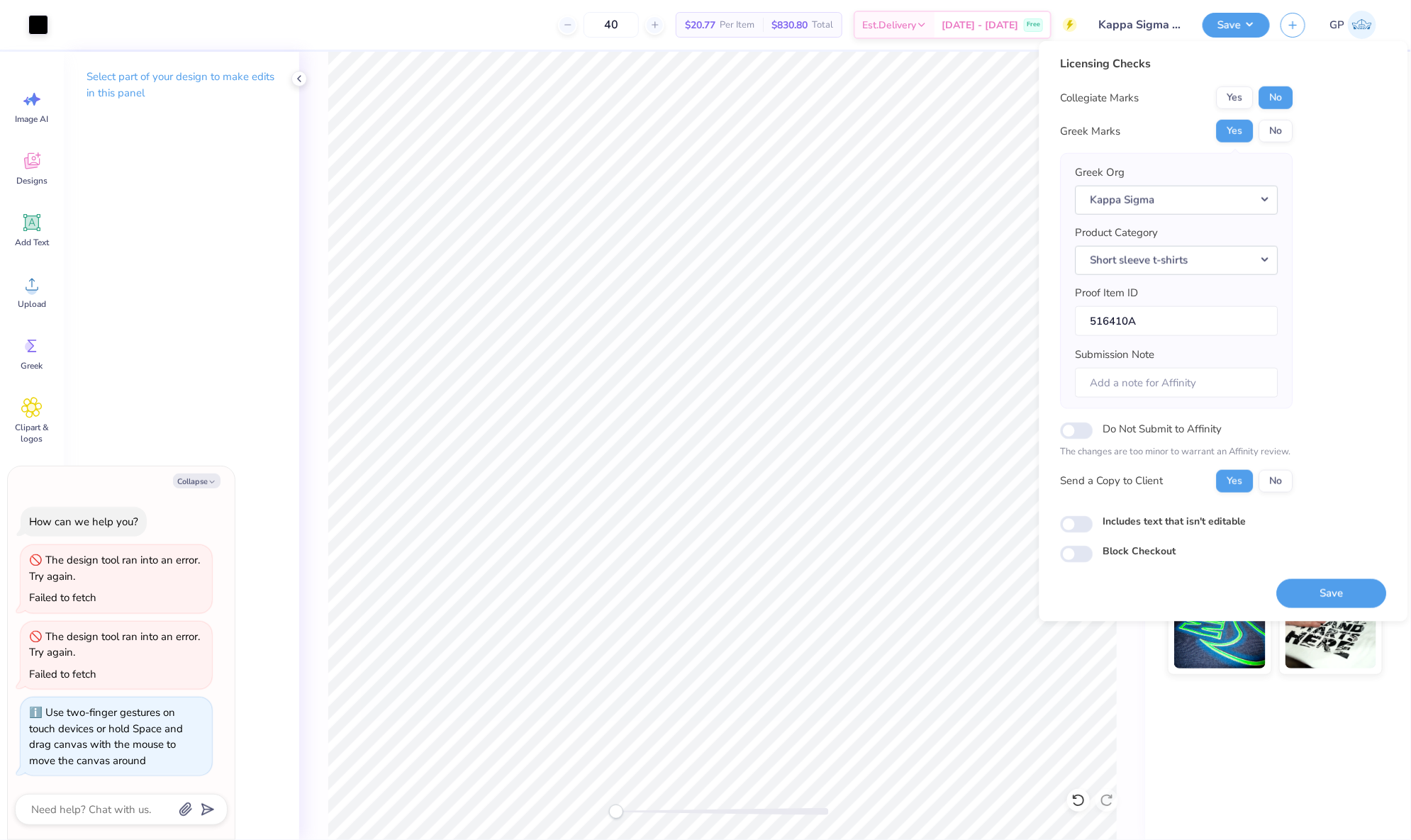
click at [1079, 532] on div "Licensing Checks Collegiate Marks Yes No Greek Marks Yes No Greek Org Kappa Sig…" at bounding box center [1224, 309] width 326 height 507
click at [1088, 518] on input "Includes text that isn't editable" at bounding box center [1077, 524] width 33 height 17
checkbox input "true"
click at [1323, 602] on button "Save" at bounding box center [1331, 593] width 110 height 29
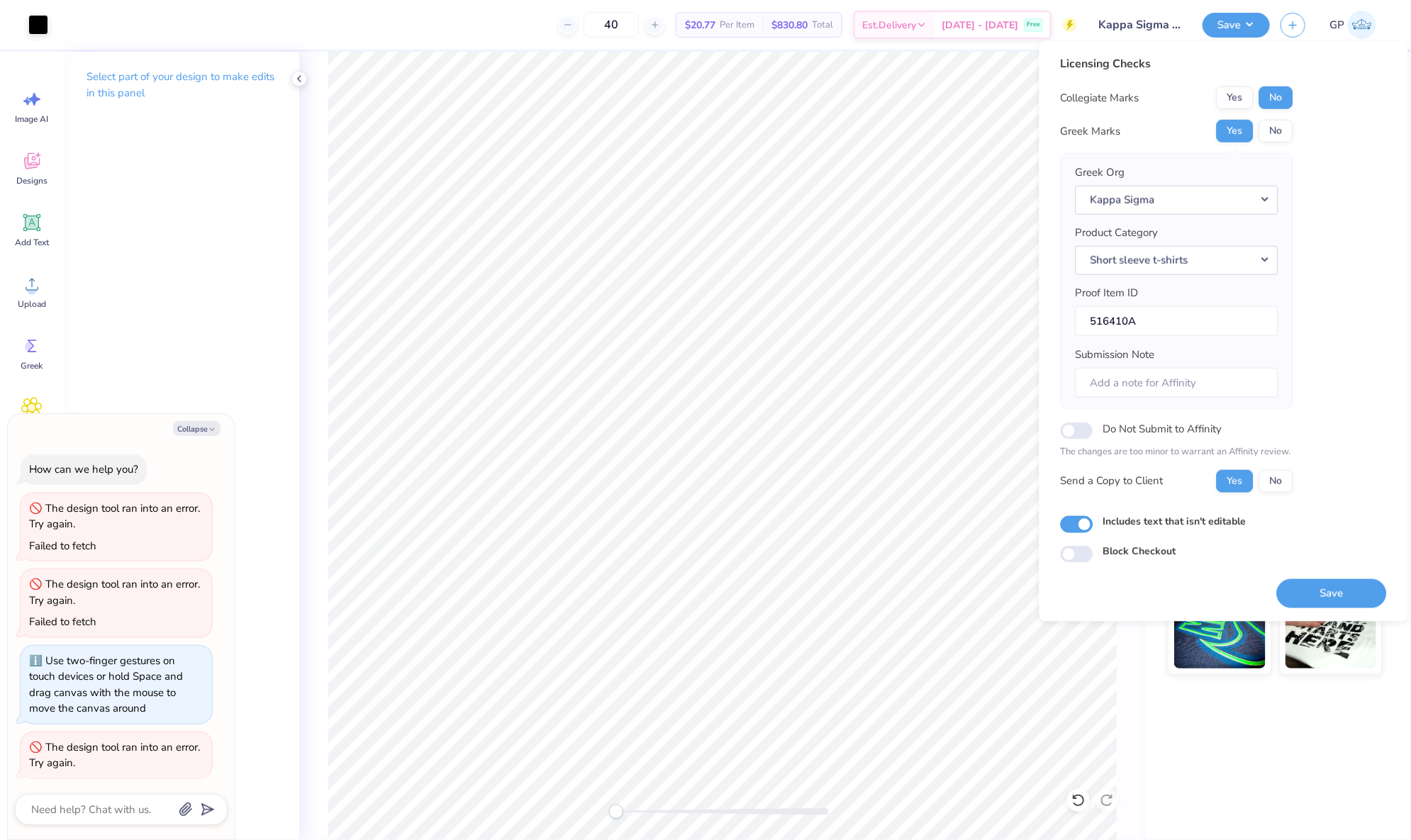
scroll to position [2, 0]
click at [1351, 598] on button "Save" at bounding box center [1331, 593] width 110 height 29
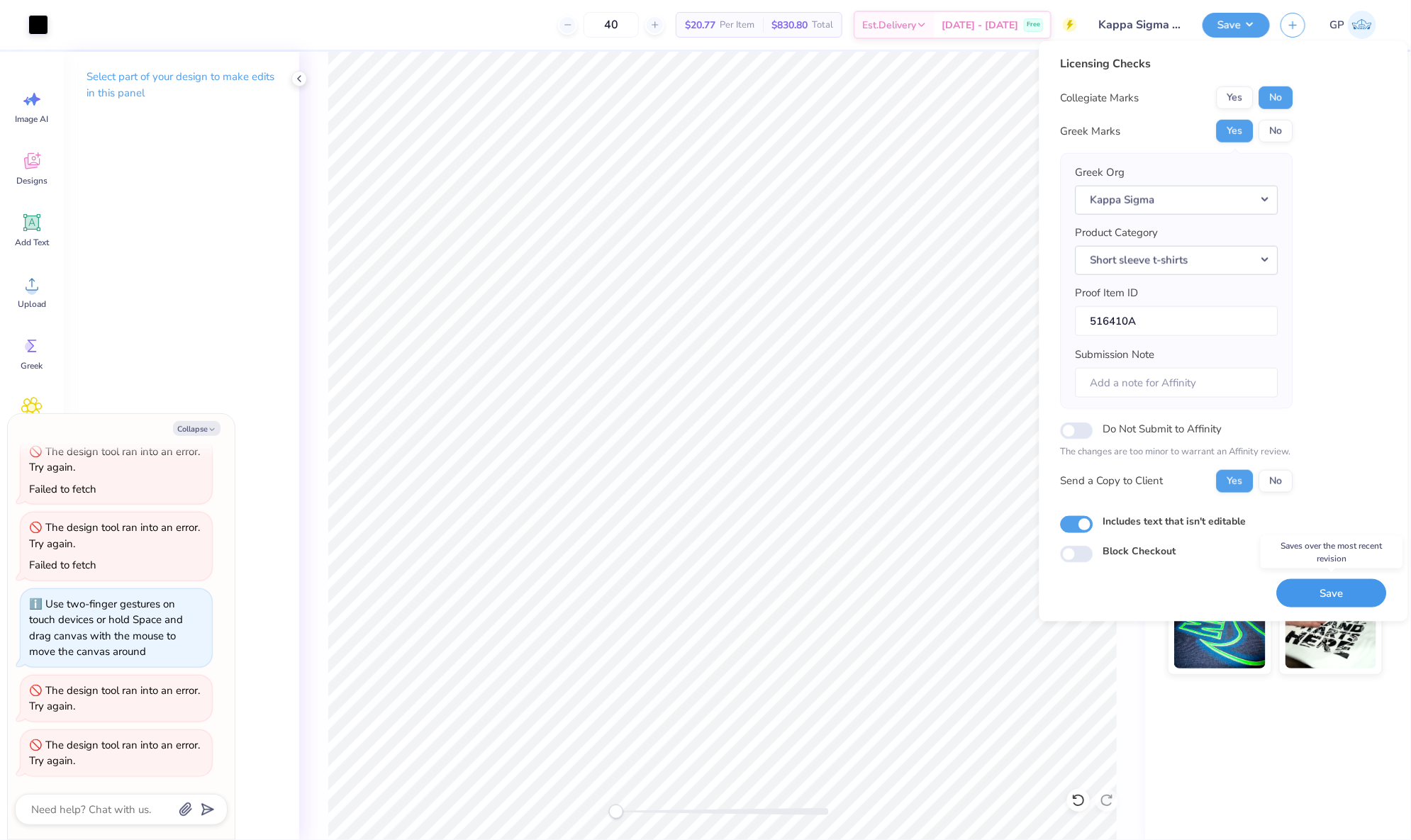
click at [1321, 589] on button "Save" at bounding box center [1331, 593] width 110 height 29
type textarea "x"
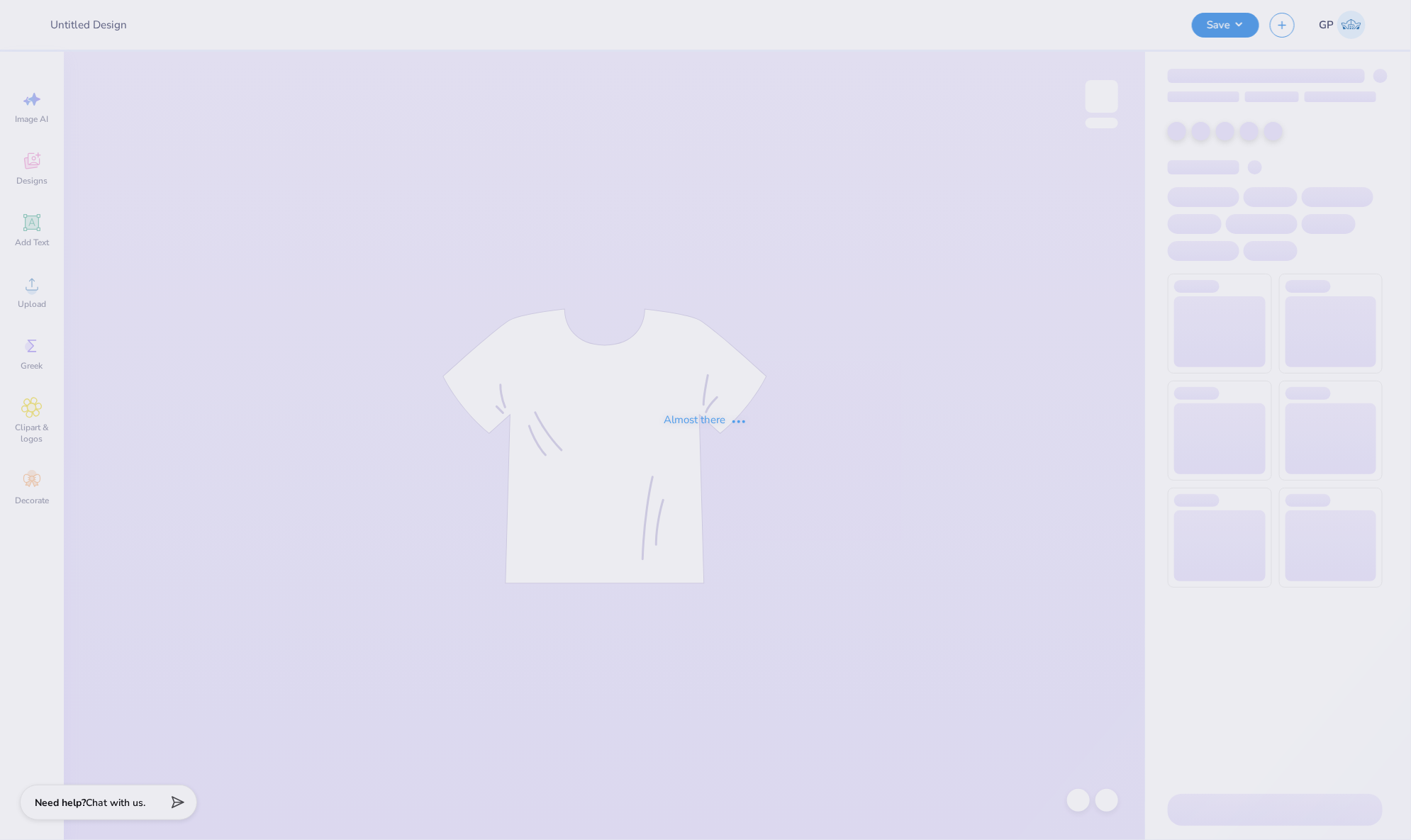
type input "Kappa Sigma Cabo Party"
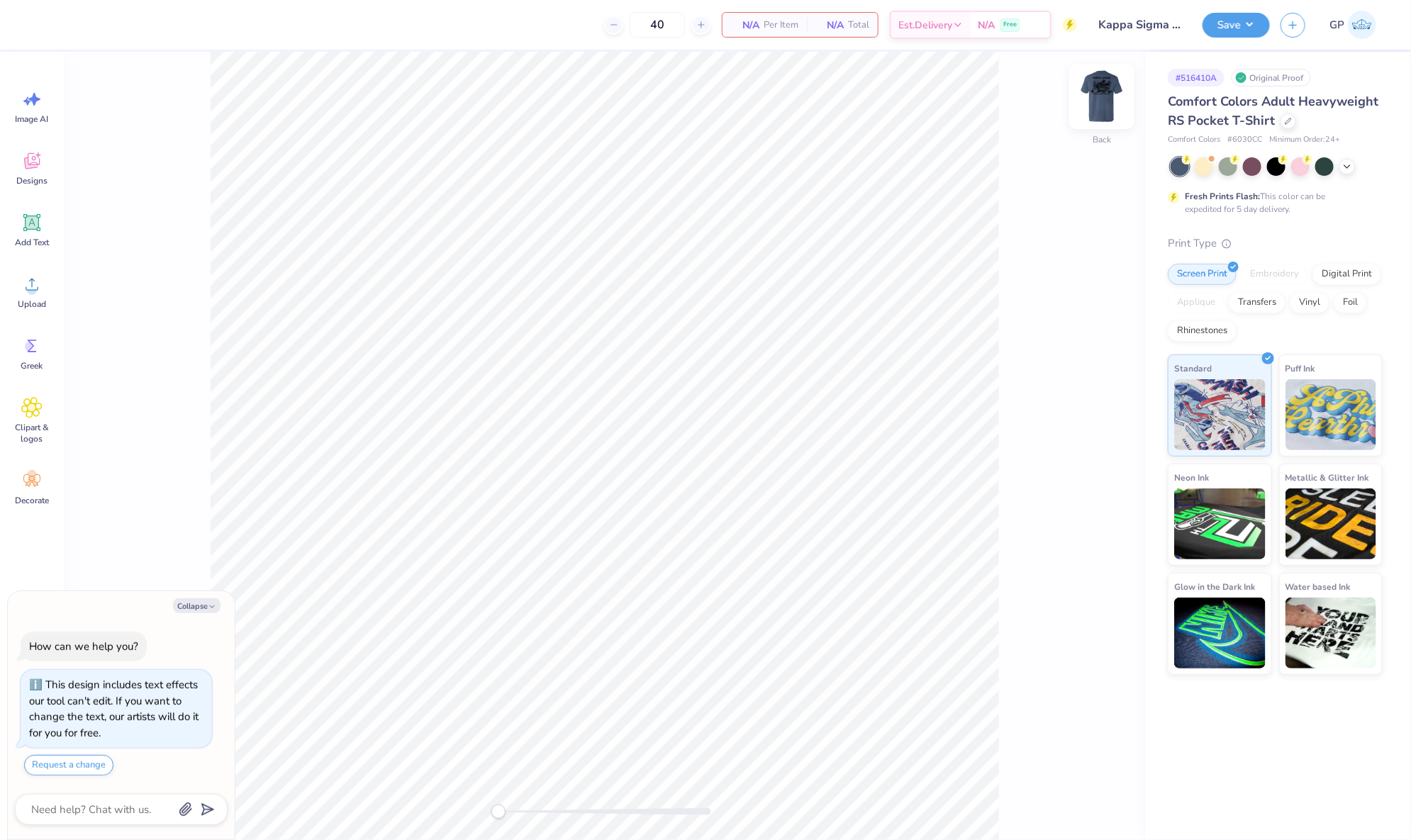
click at [1109, 88] on img at bounding box center [1102, 97] width 56 height 56
click at [1221, 13] on button "Save" at bounding box center [1236, 22] width 68 height 25
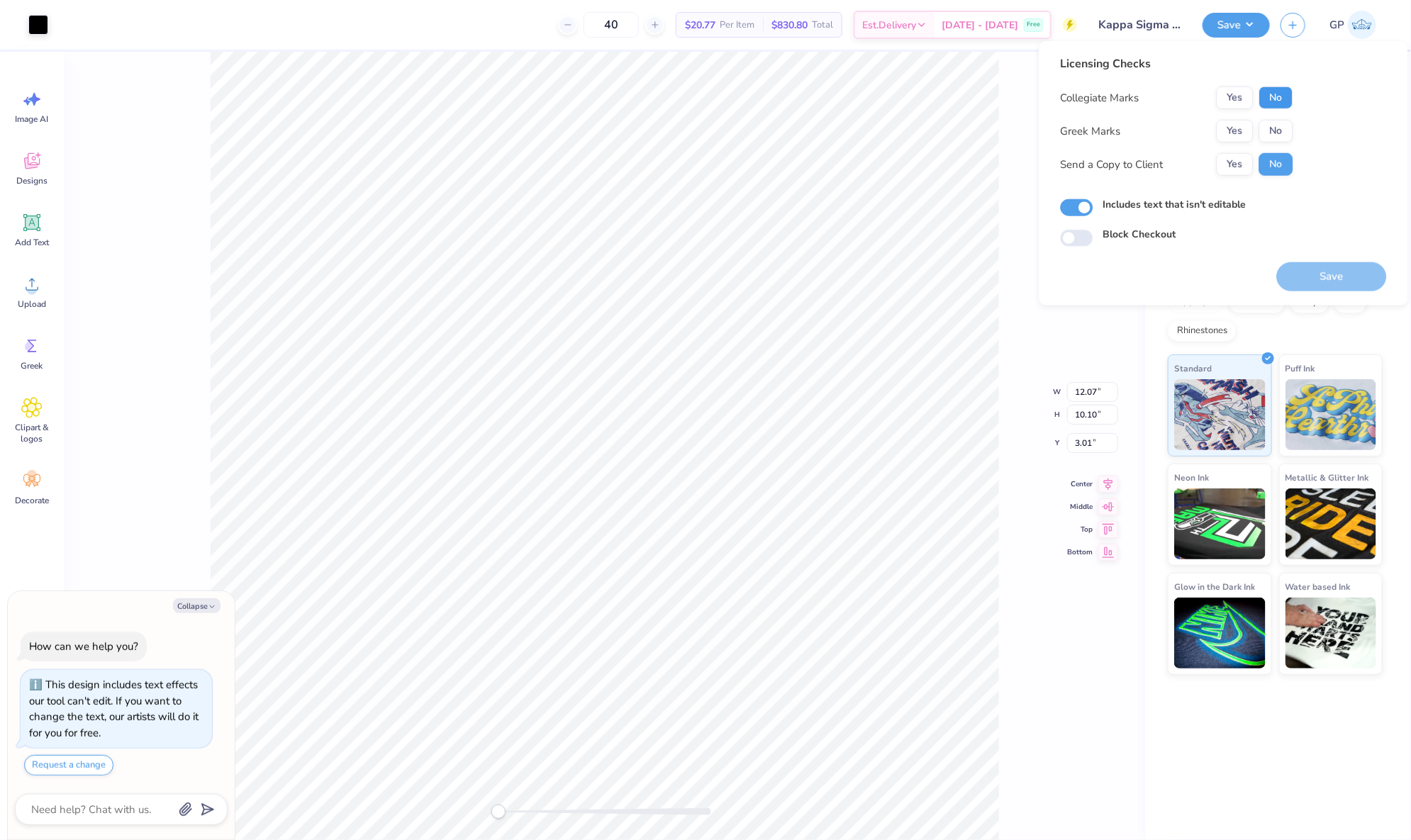
click at [1280, 98] on button "No" at bounding box center [1277, 98] width 34 height 23
click at [1236, 131] on button "Yes" at bounding box center [1235, 131] width 37 height 23
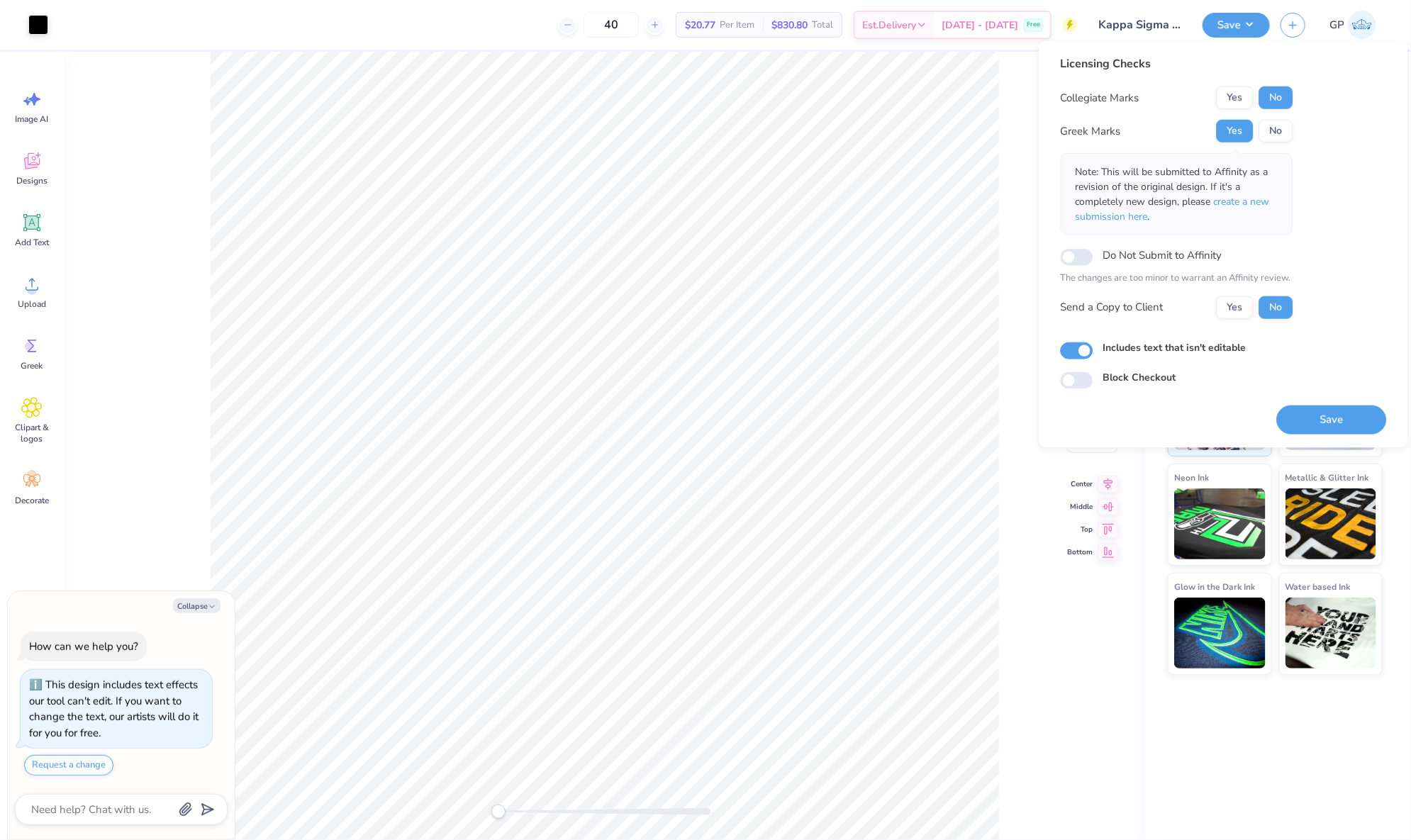
type textarea "x"
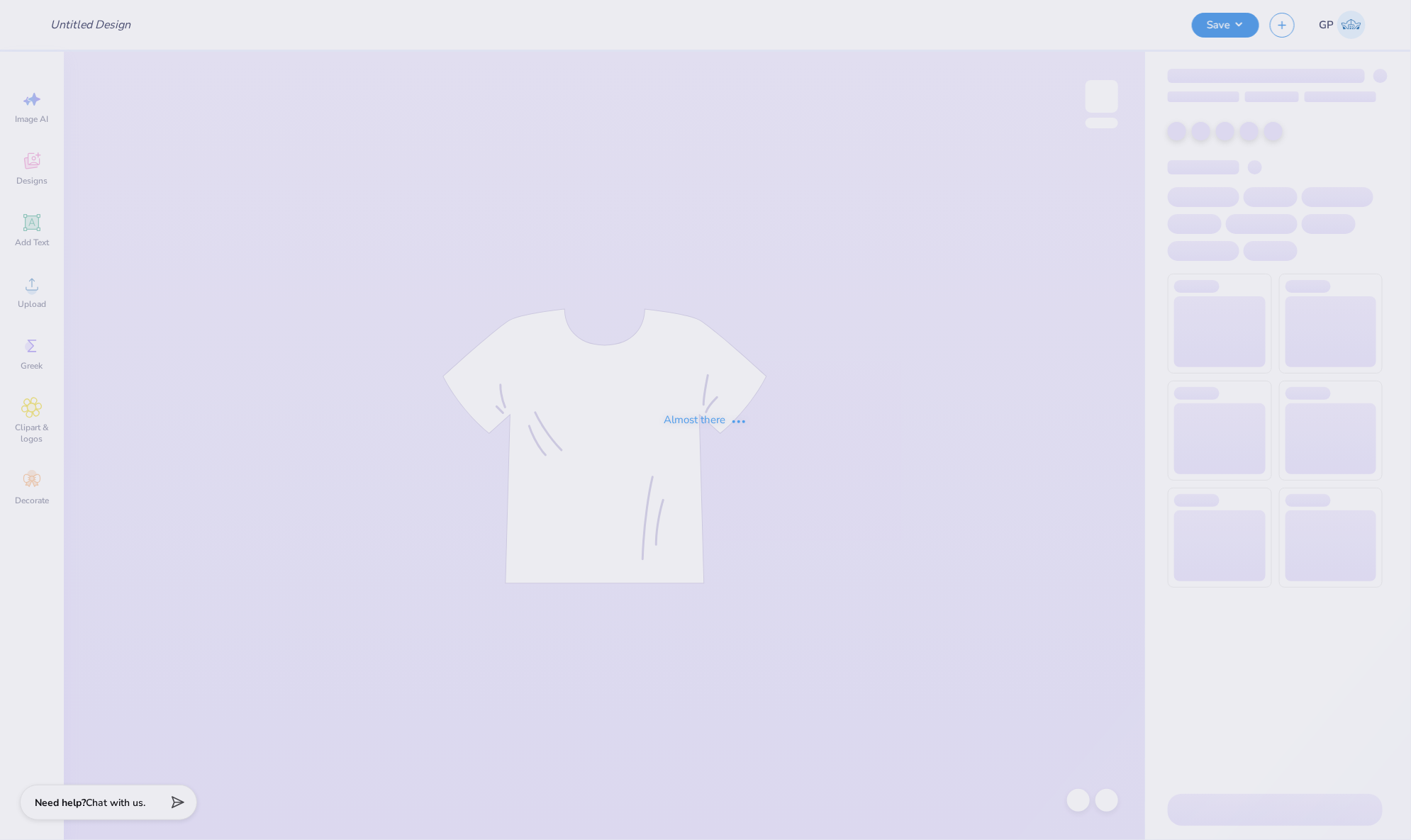
type input "SigEp Beach Weekend '25"
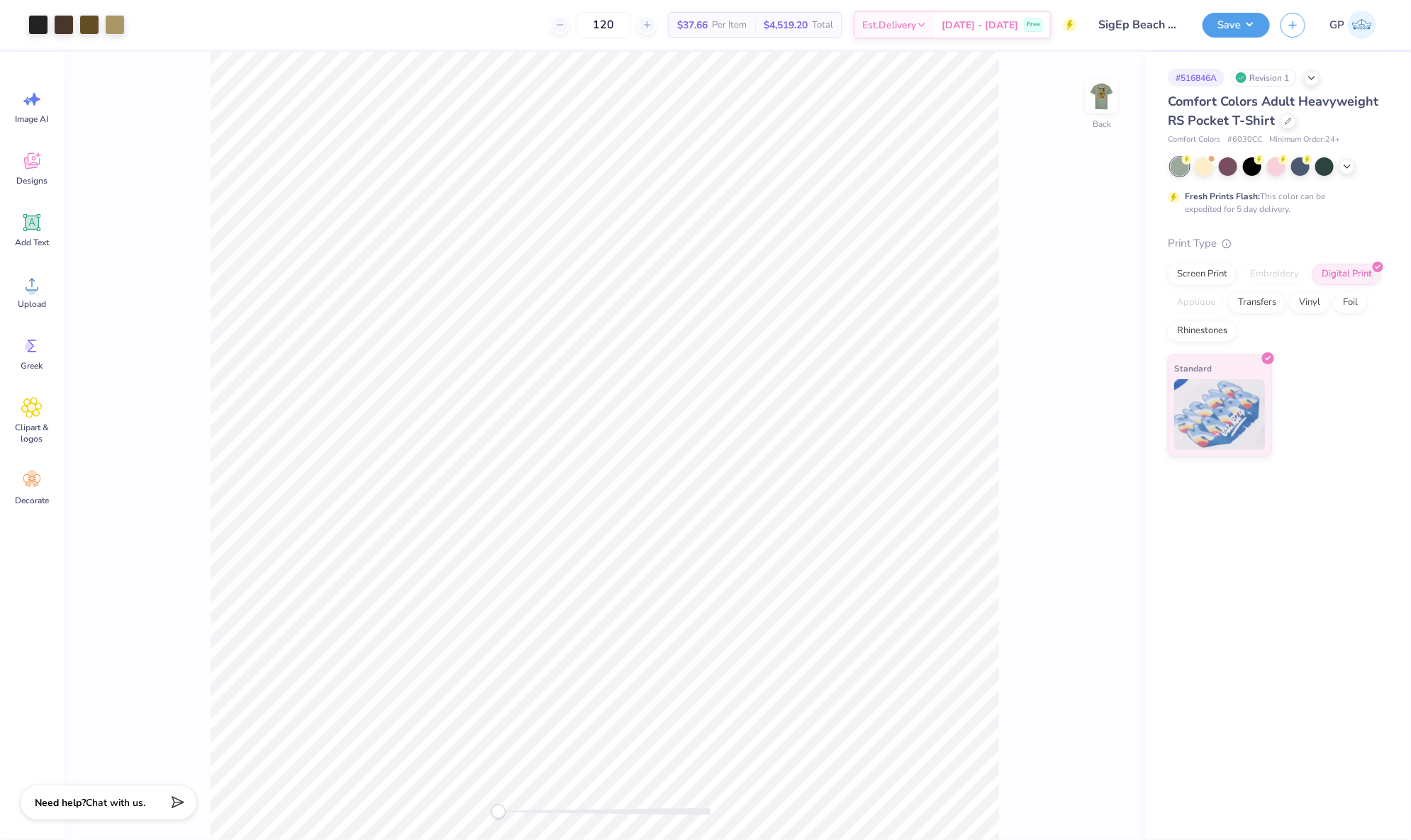
click at [1080, 86] on div "Back" at bounding box center [605, 445] width 1082 height 788
click at [1094, 92] on img at bounding box center [1102, 97] width 56 height 56
click at [26, 292] on icon at bounding box center [32, 284] width 21 height 21
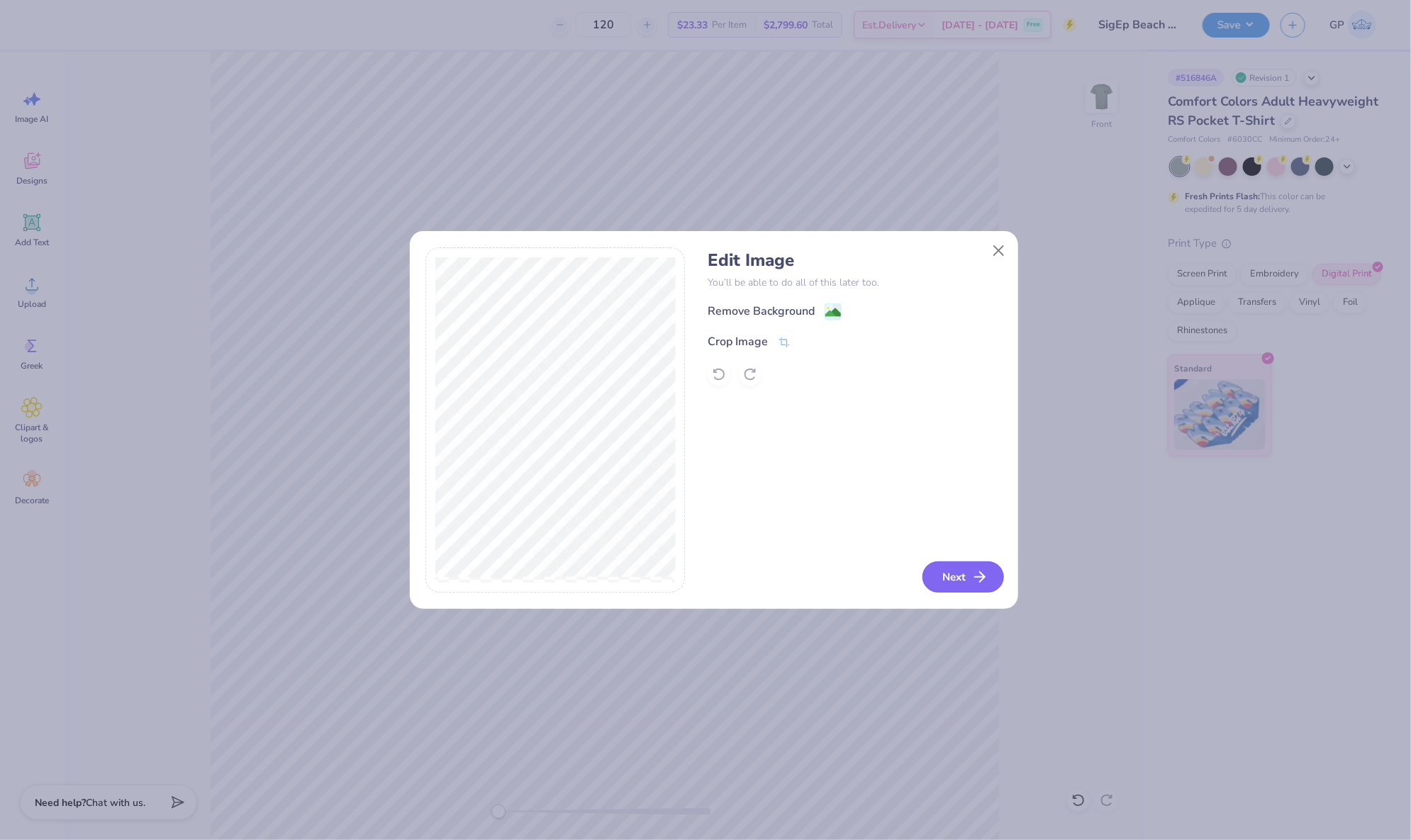
click at [978, 577] on line "button" at bounding box center [980, 577] width 10 height 0
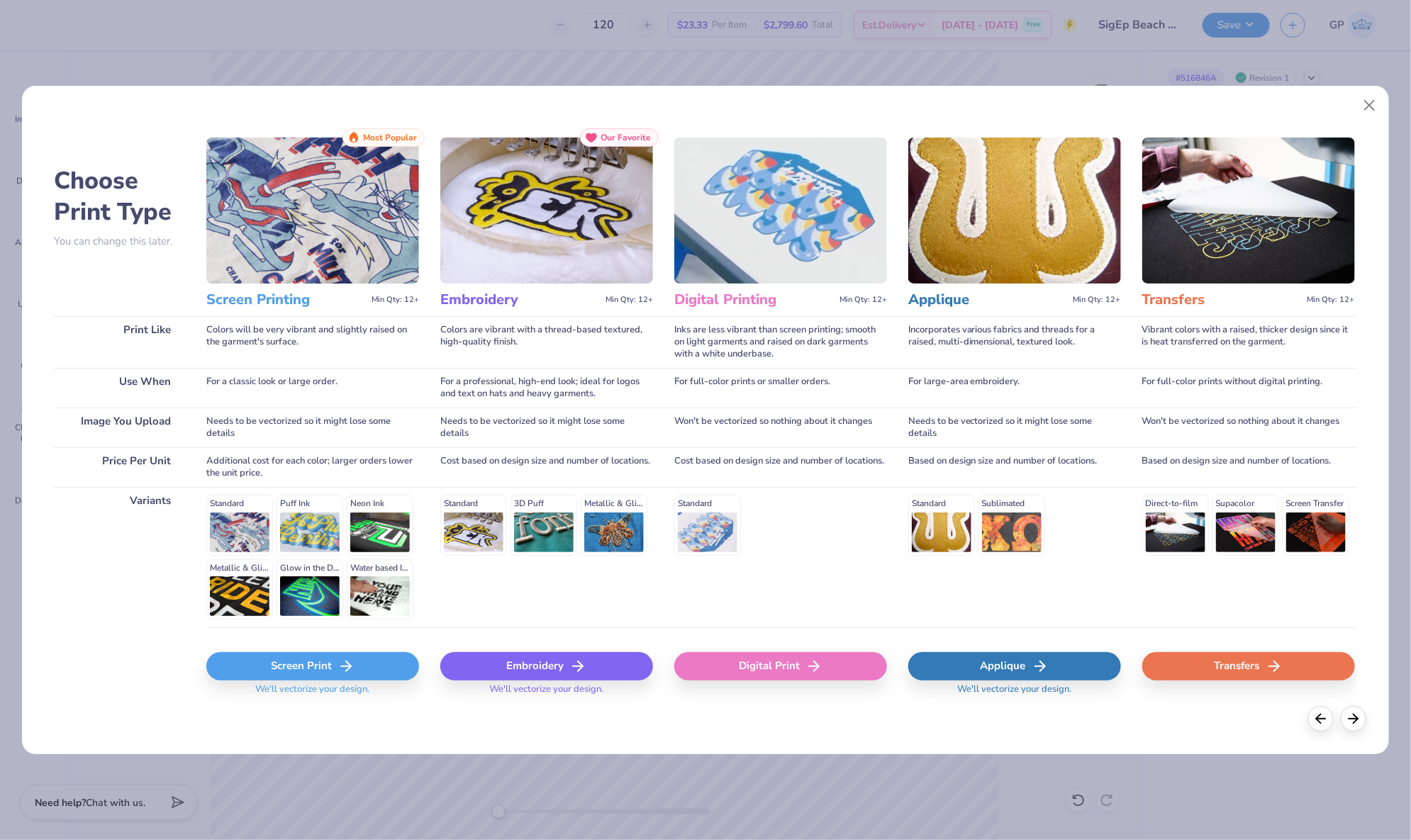
click at [803, 654] on div "Digital Print" at bounding box center [780, 665] width 213 height 28
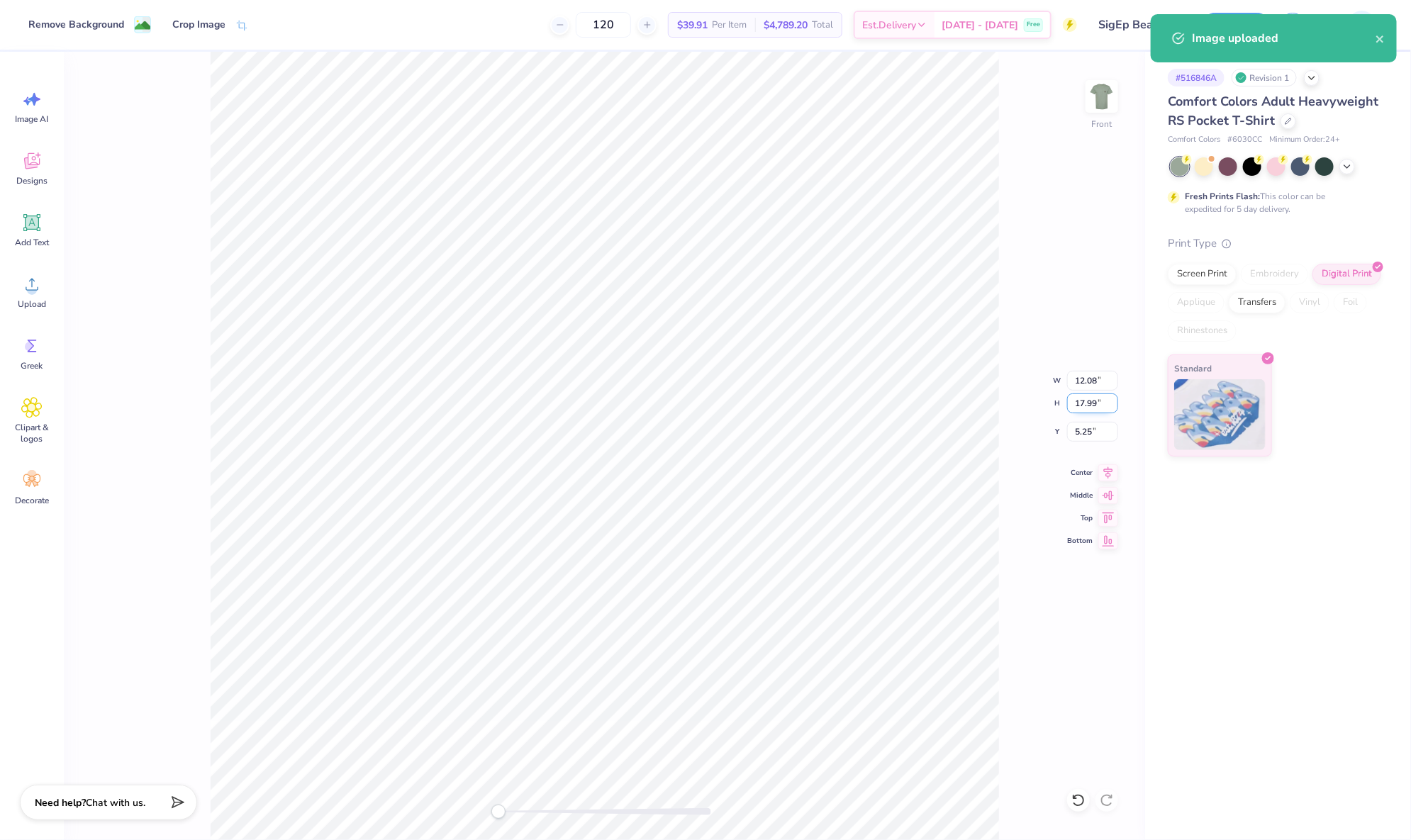
click at [1089, 411] on input "17.99" at bounding box center [1093, 403] width 51 height 20
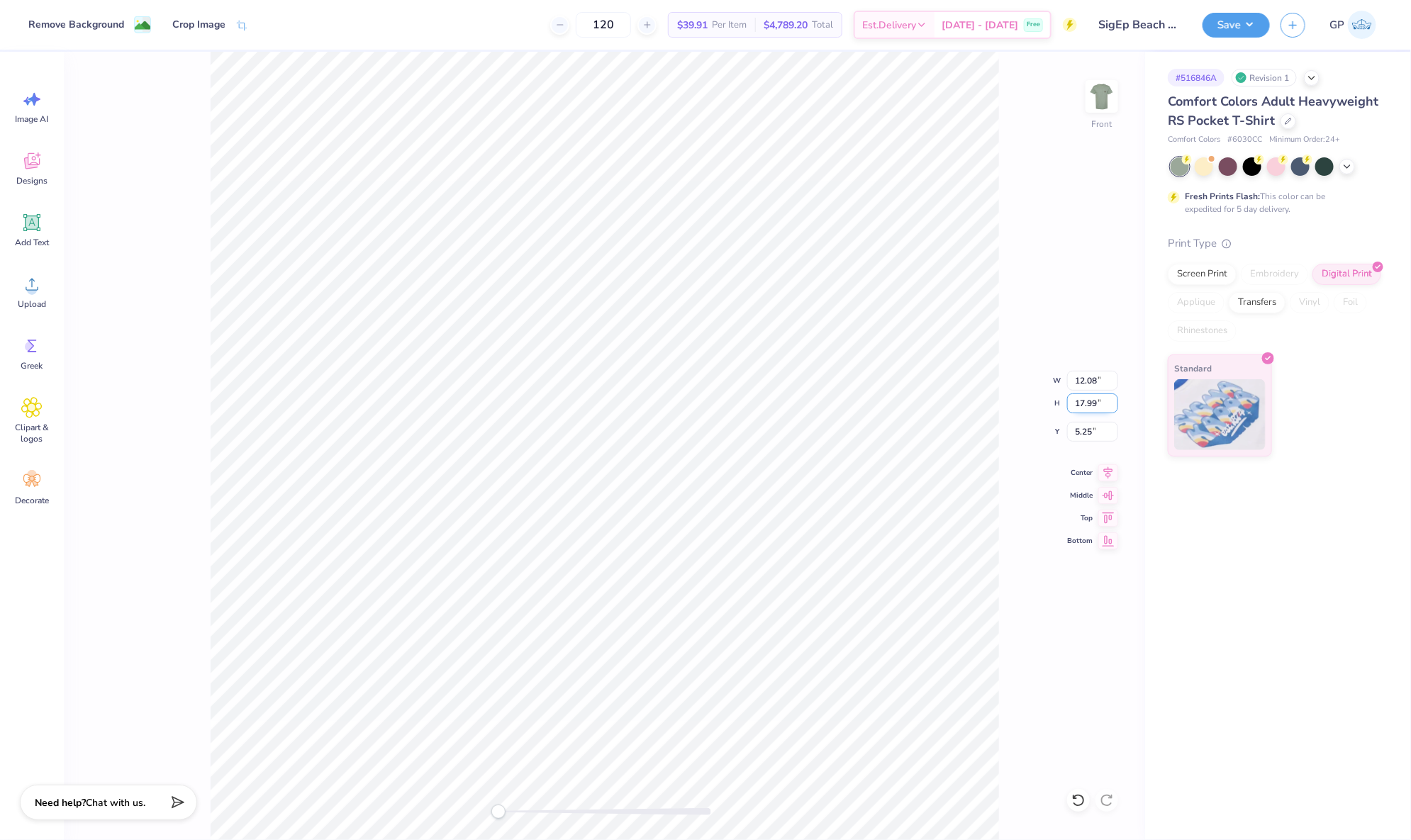
click at [1089, 411] on input "17.99" at bounding box center [1093, 403] width 51 height 20
type input "16"
click at [519, 810] on div at bounding box center [605, 812] width 213 height 7
click at [472, 808] on div "Front W 12.08 12.08 " H 16 16 " Y 5.25 5.25 " Center Middle Top Bottom" at bounding box center [605, 445] width 1082 height 788
click at [1077, 422] on input "2.32" at bounding box center [1093, 431] width 51 height 20
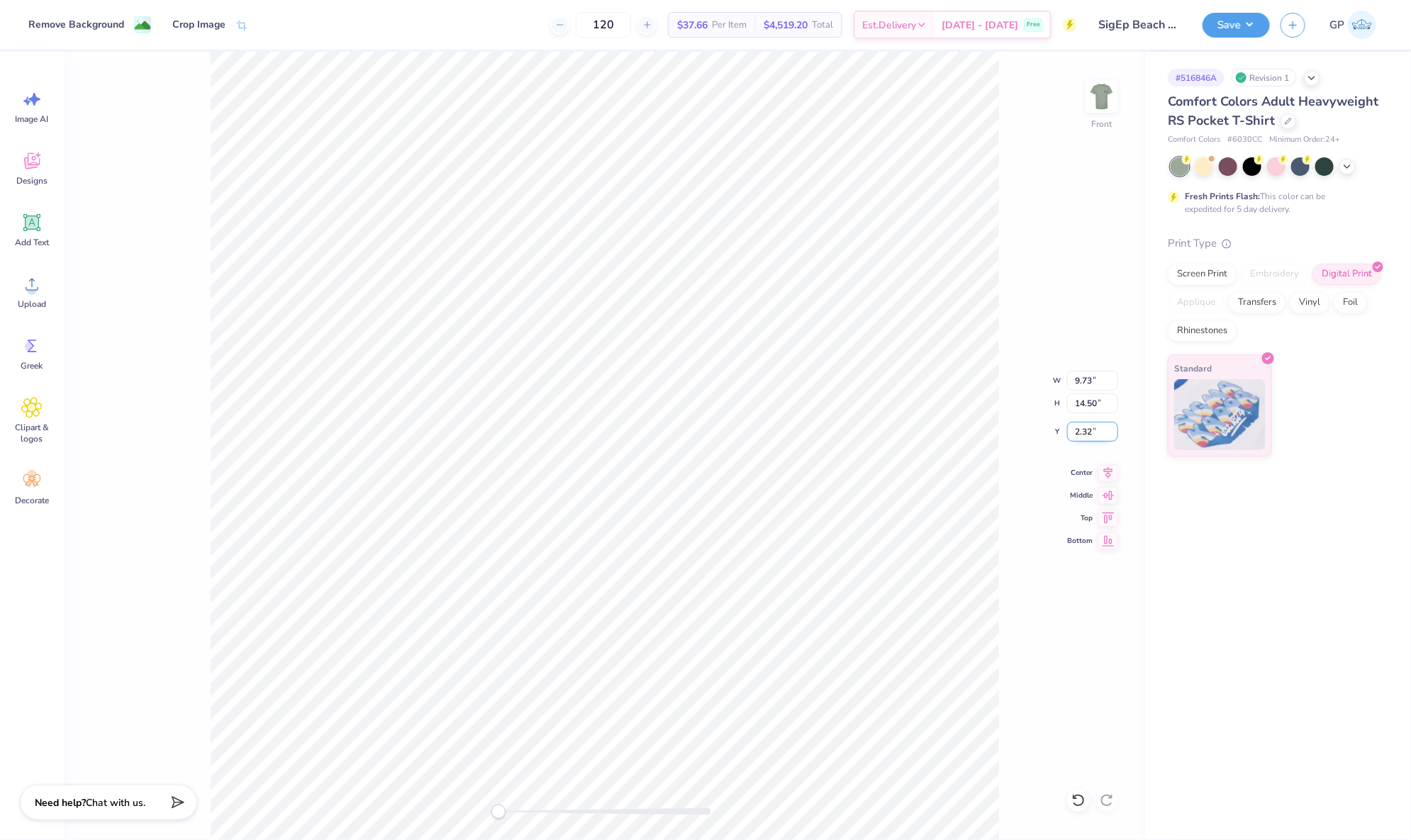
click at [1077, 422] on input "2.32" at bounding box center [1093, 431] width 51 height 20
type input "3"
click at [1067, 255] on div "Front" at bounding box center [605, 445] width 1082 height 788
click at [1100, 115] on img at bounding box center [1102, 97] width 56 height 56
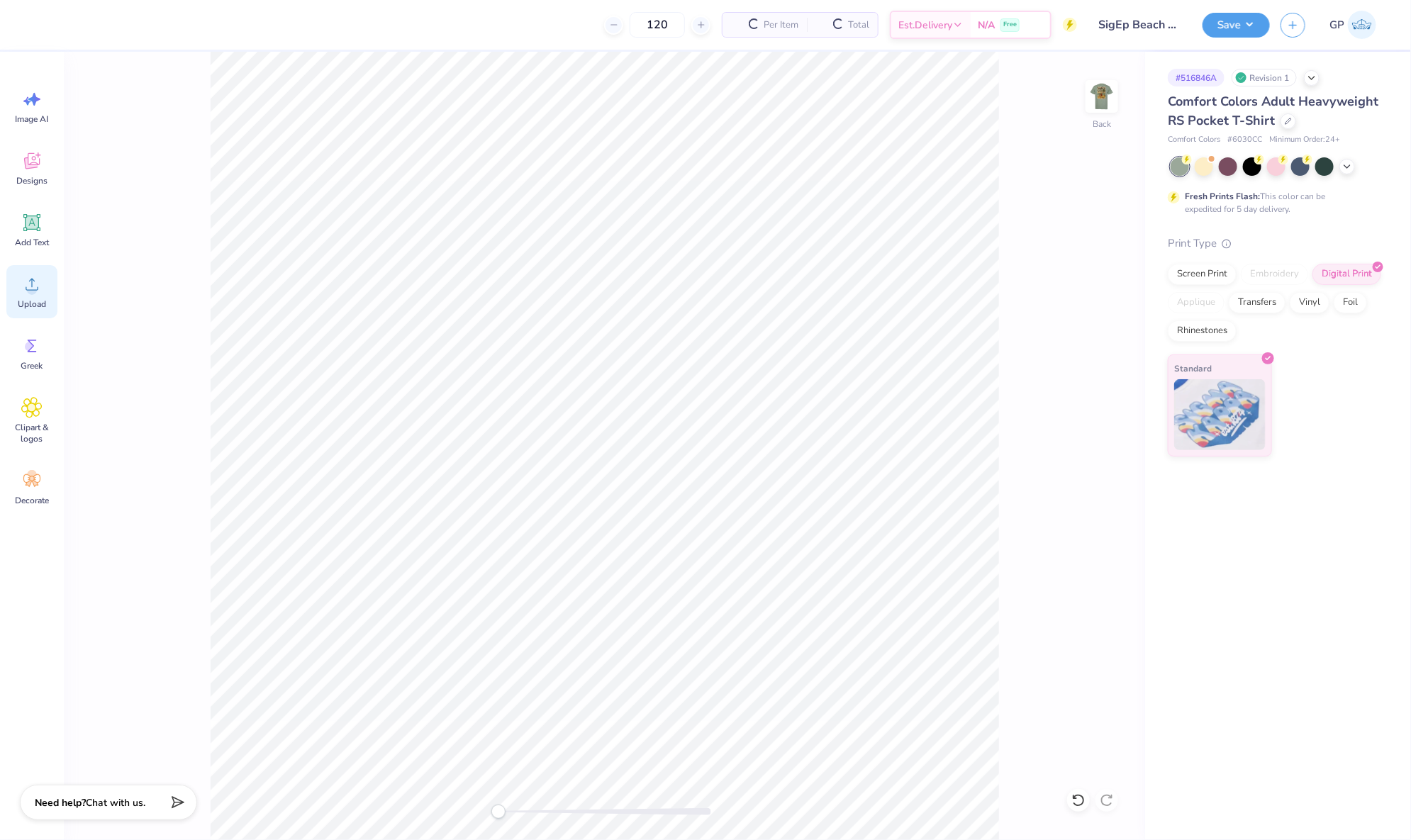
click at [55, 292] on div "Upload" at bounding box center [32, 292] width 51 height 53
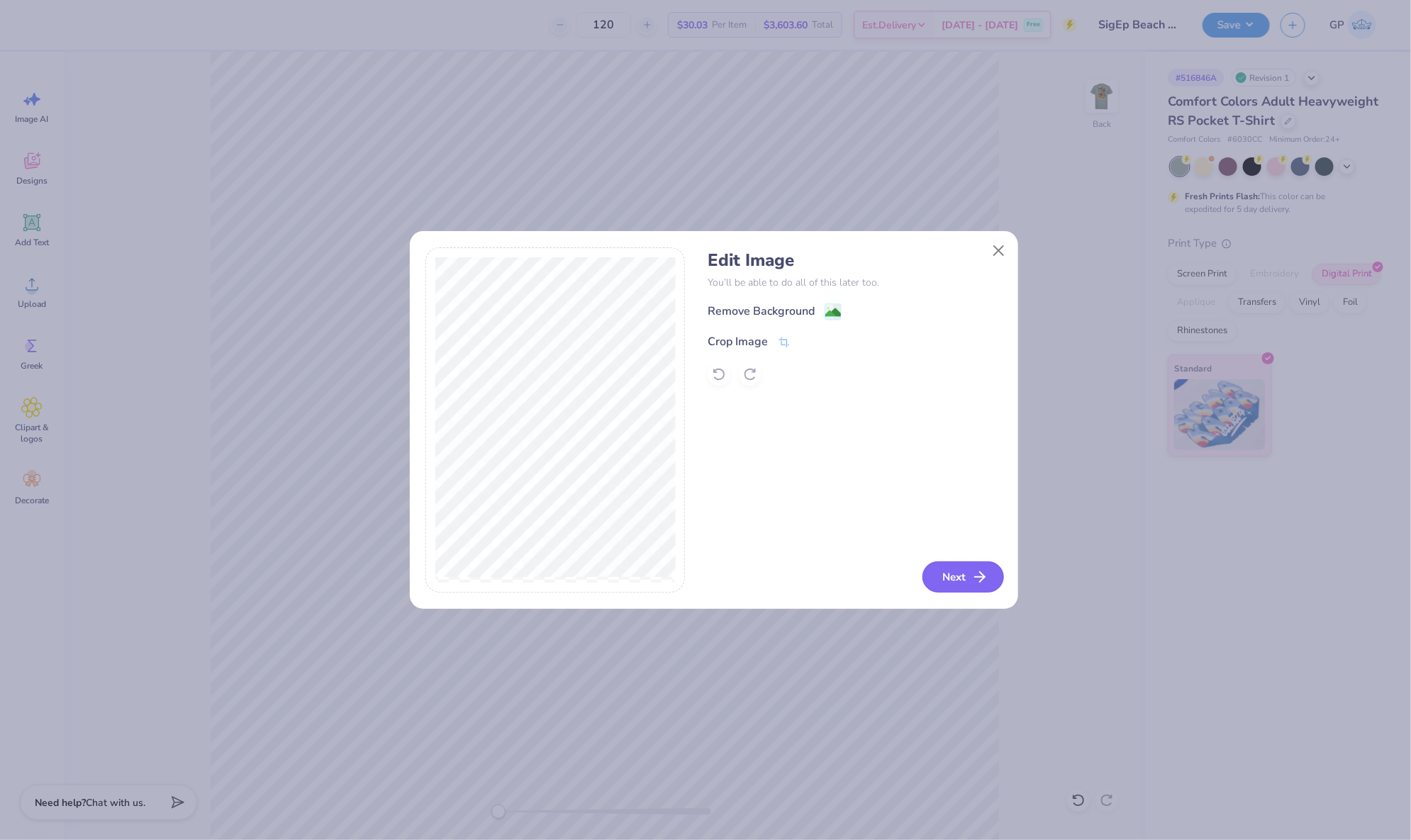
click at [974, 573] on icon "button" at bounding box center [980, 577] width 17 height 17
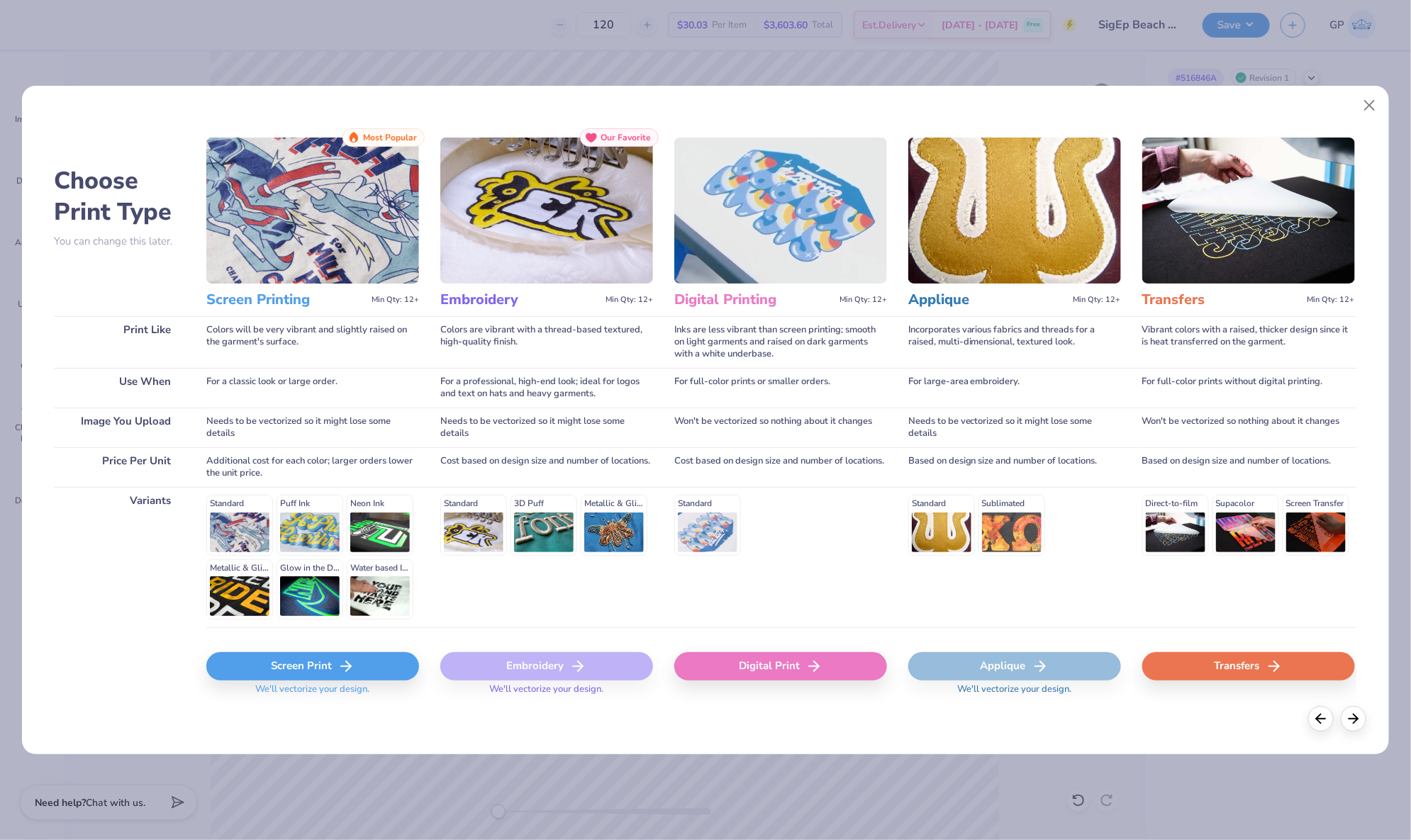
click at [807, 665] on icon at bounding box center [814, 666] width 17 height 17
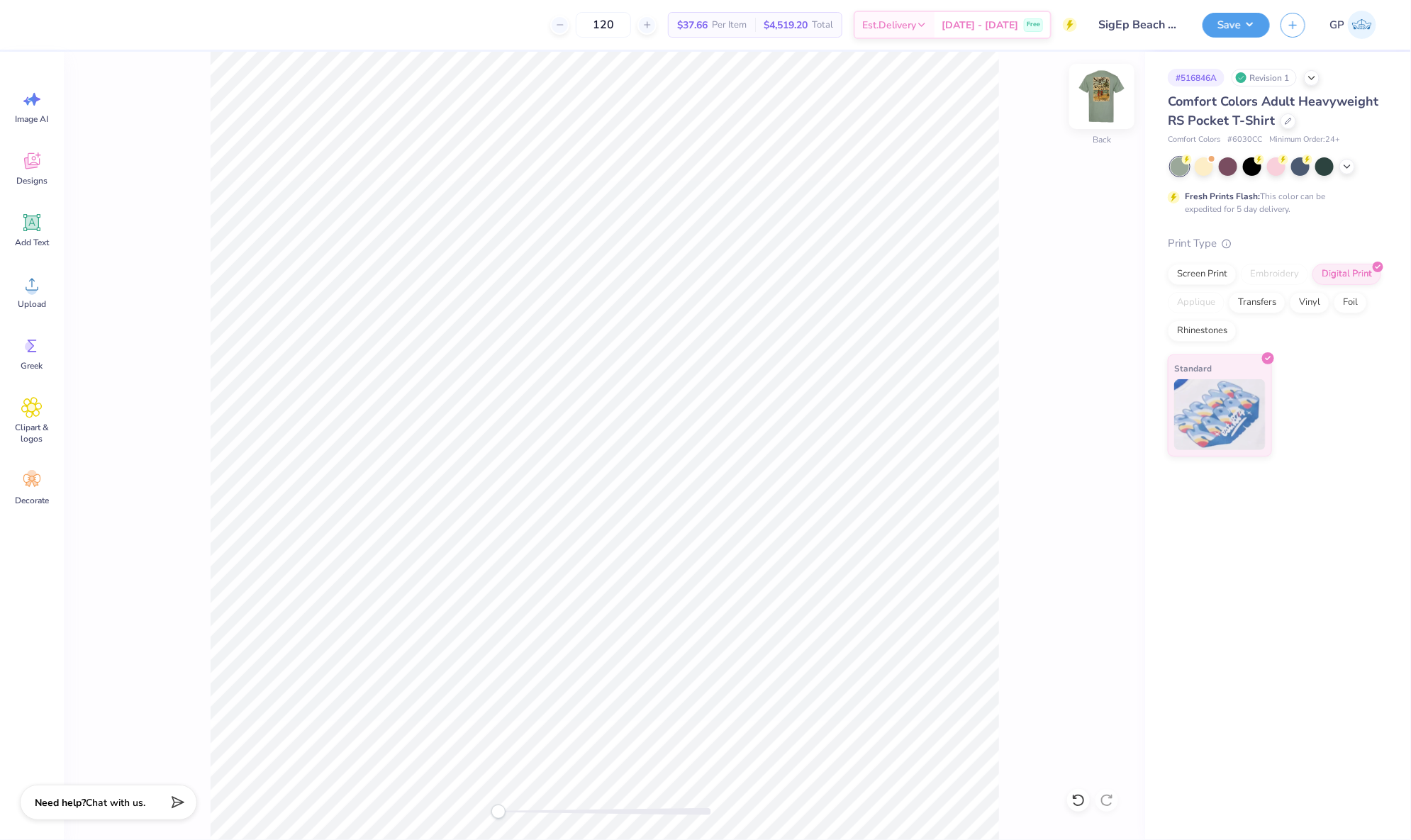
click at [1099, 102] on img at bounding box center [1102, 97] width 56 height 56
click at [1241, 38] on div "Save GP" at bounding box center [1307, 25] width 209 height 50
click at [1237, 27] on button "Save" at bounding box center [1236, 22] width 68 height 25
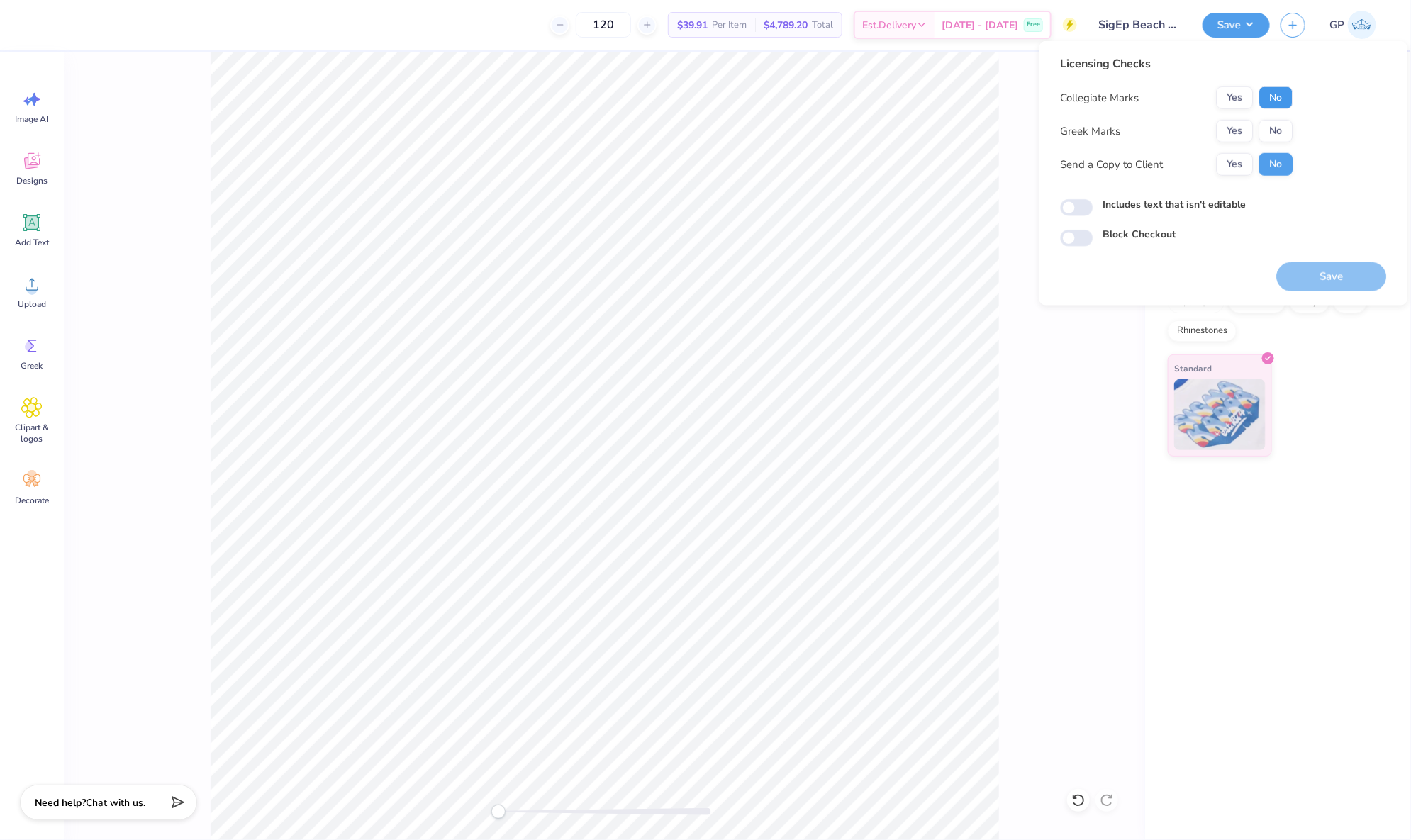
click at [1274, 92] on button "No" at bounding box center [1277, 98] width 34 height 23
click at [1218, 134] on button "Yes" at bounding box center [1235, 131] width 37 height 23
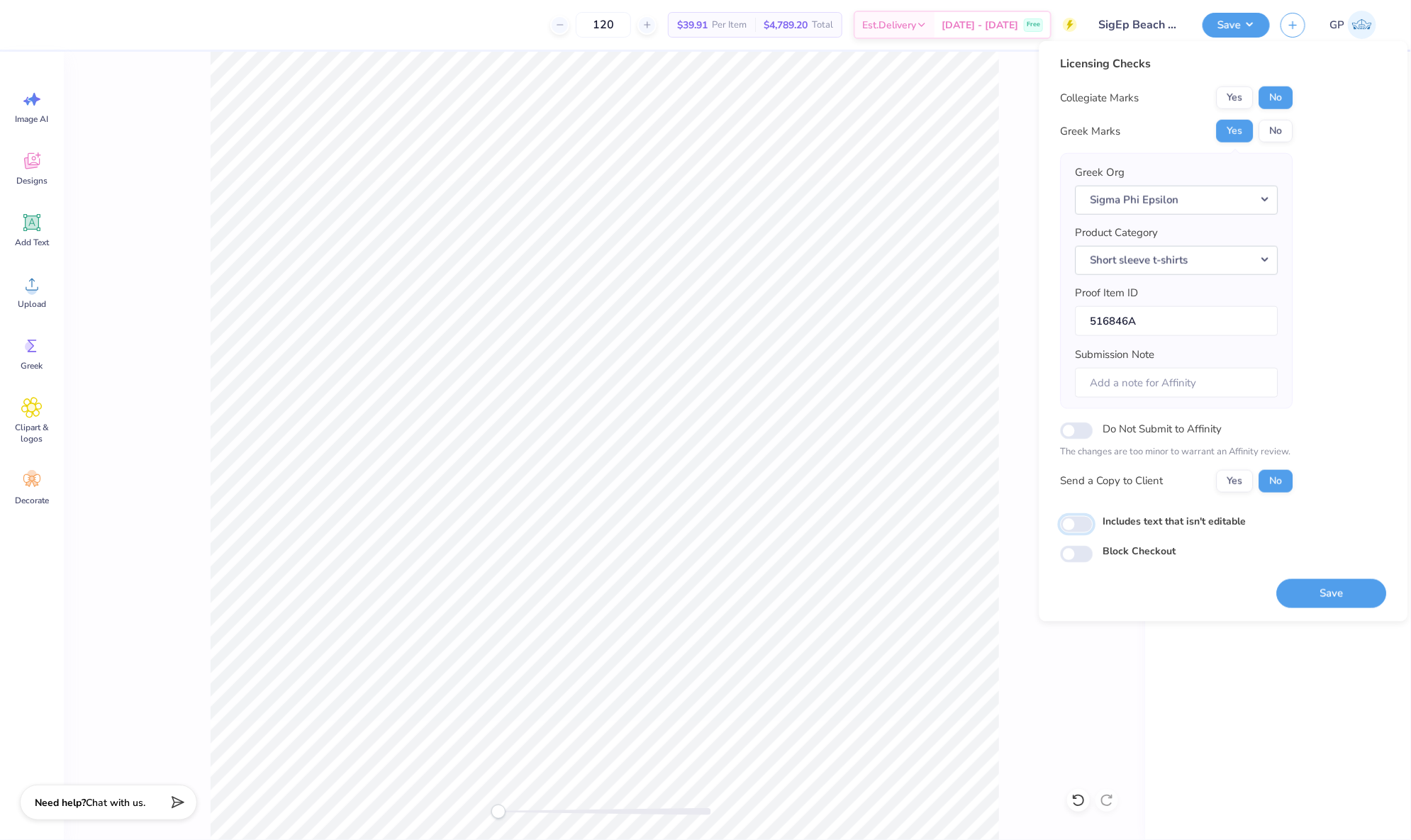
click at [1087, 516] on input "Includes text that isn't editable" at bounding box center [1077, 524] width 33 height 17
checkbox input "true"
click at [1358, 586] on button "Save" at bounding box center [1331, 593] width 110 height 29
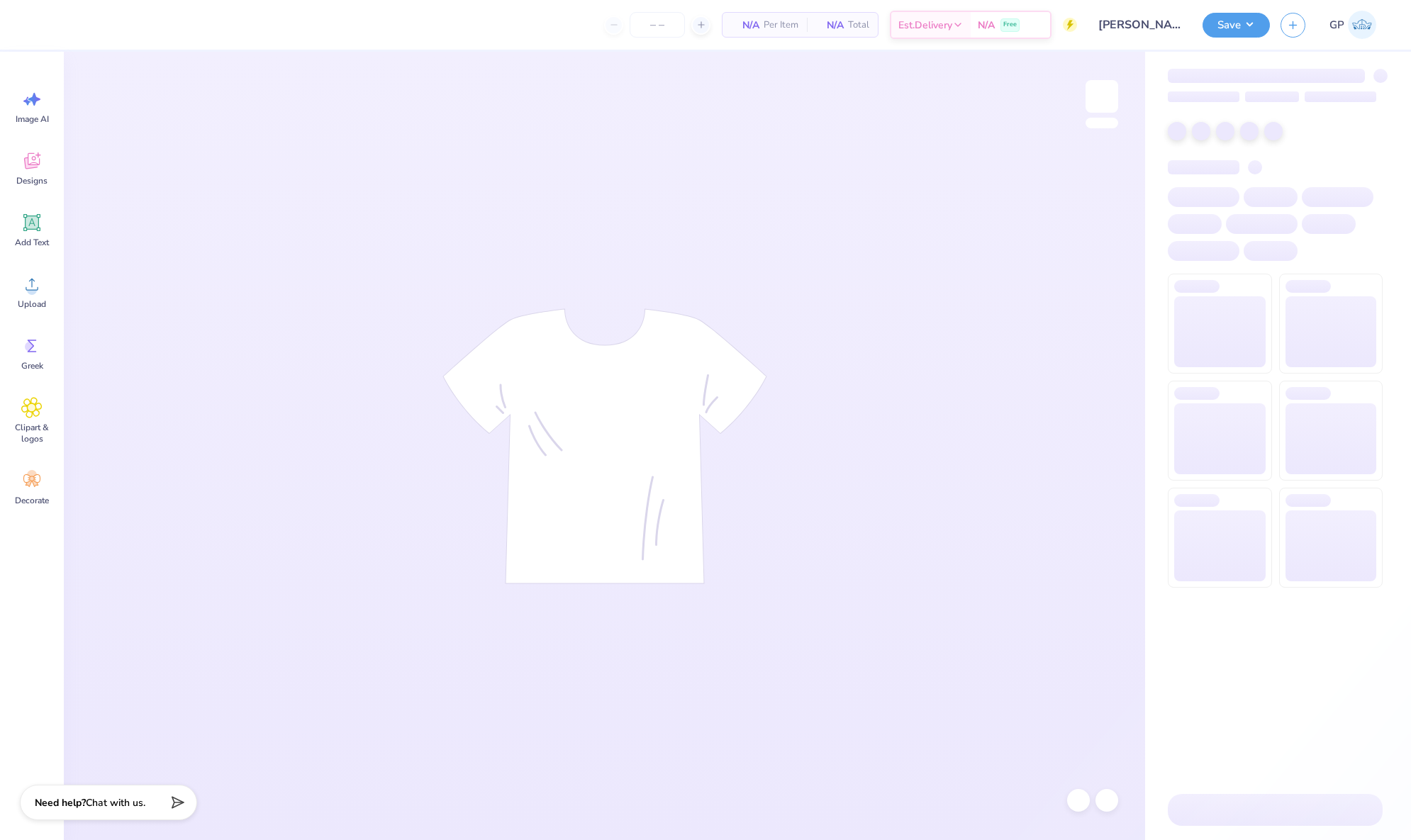
type input "24"
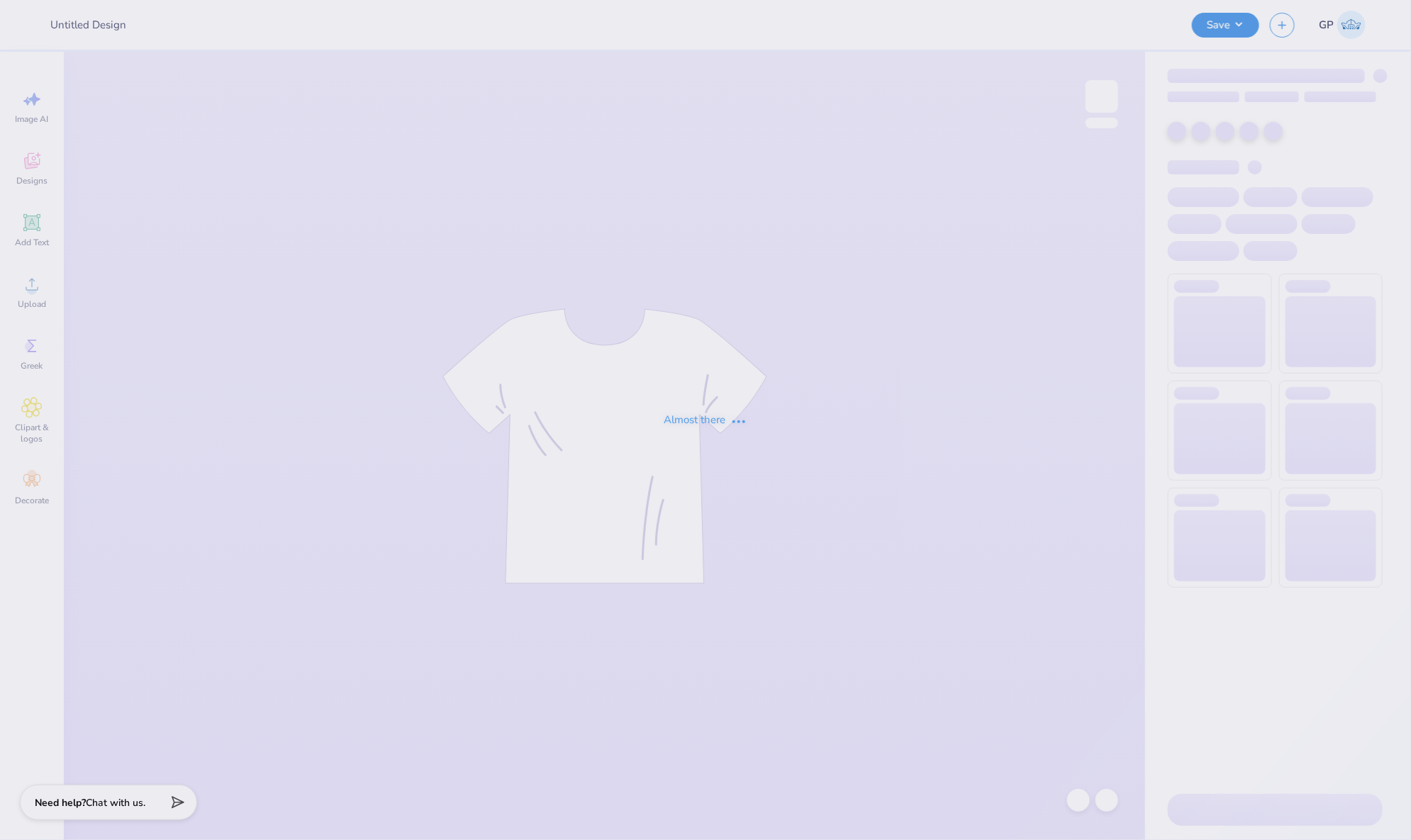
type input "Bosie LAX Parent's Weekend F25"
